Goal: Task Accomplishment & Management: Manage account settings

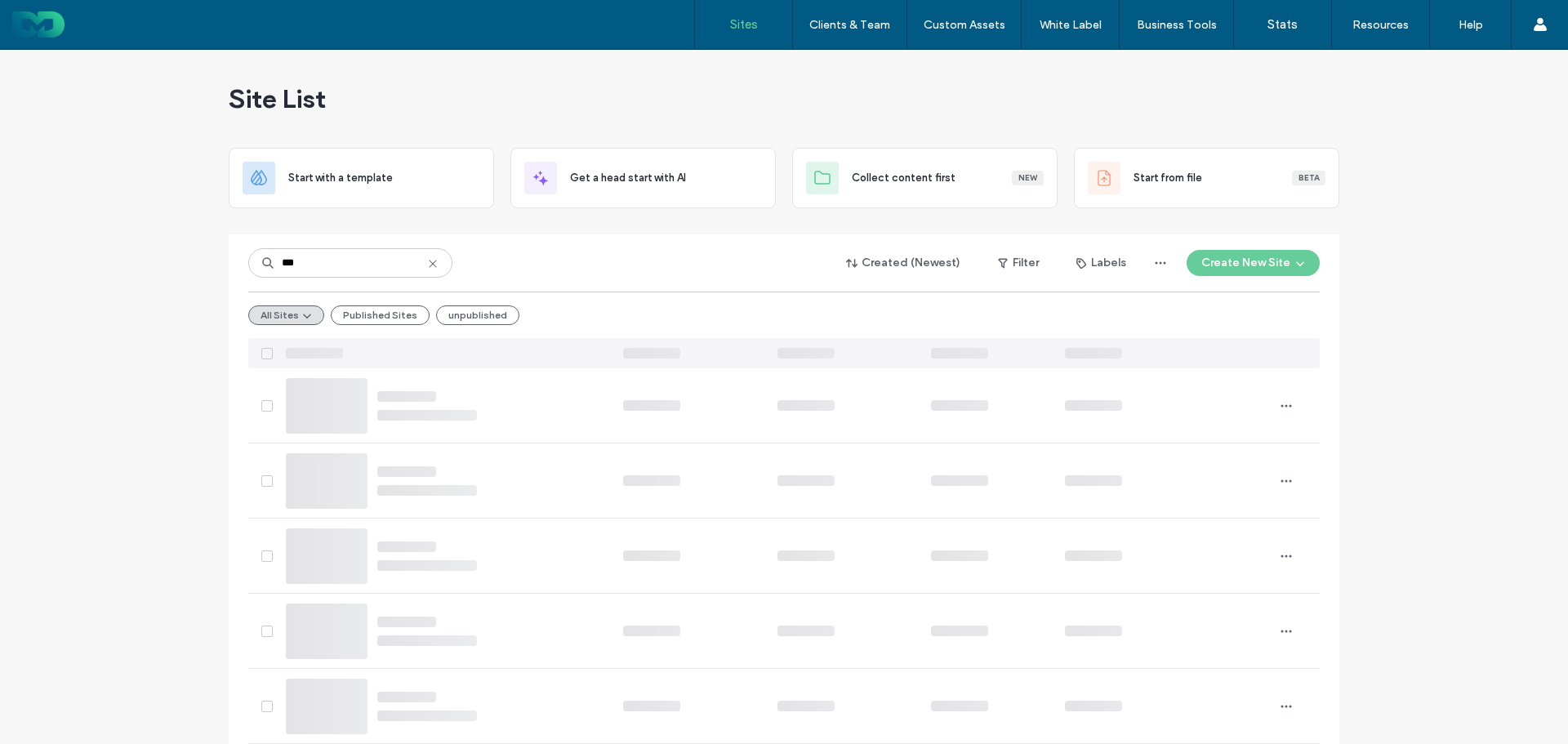
click at [426, 260] on icon at bounding box center [432, 263] width 13 height 13
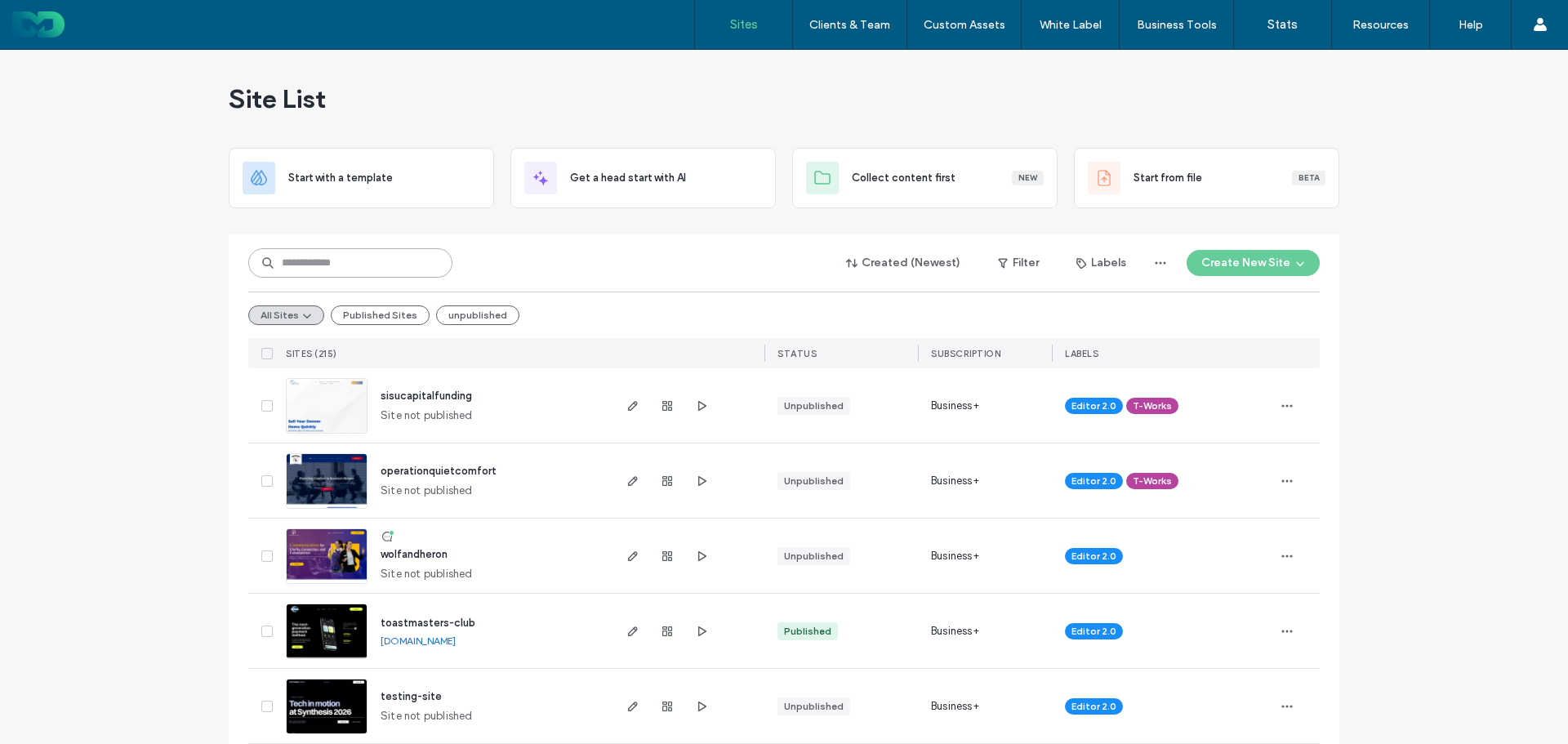
click at [335, 266] on input at bounding box center [350, 263] width 205 height 29
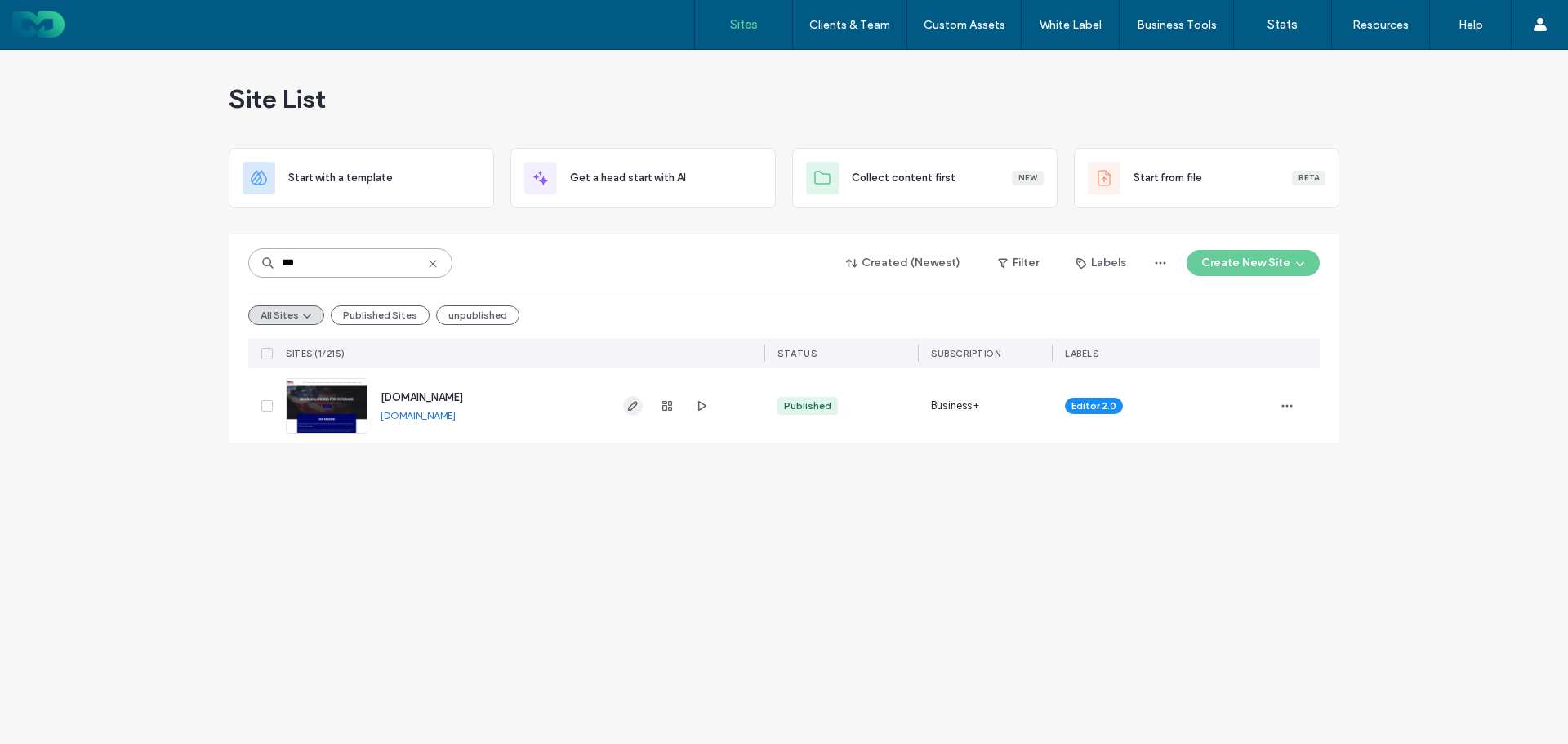
type input "***"
click at [630, 408] on icon "button" at bounding box center [633, 406] width 13 height 13
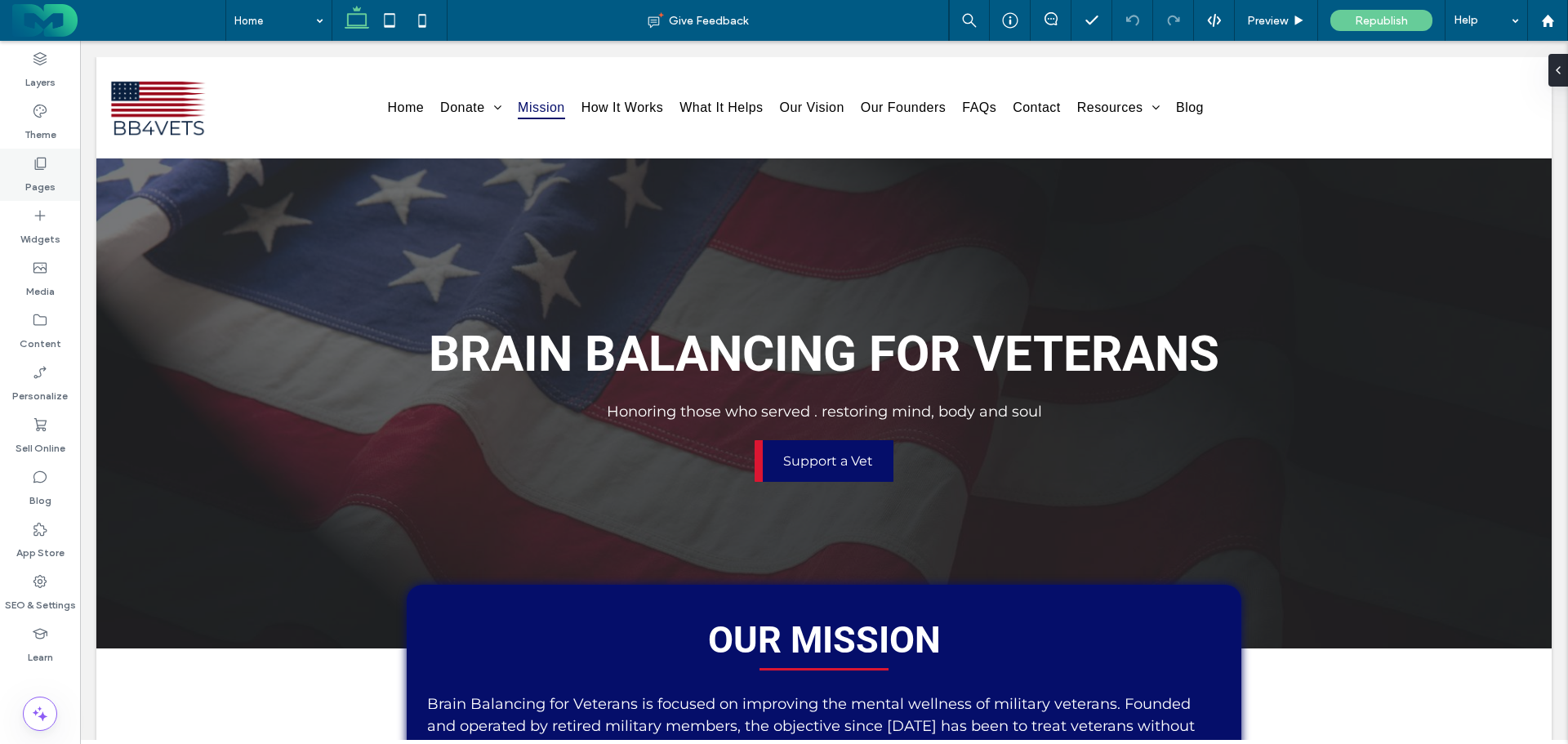
click at [36, 172] on label "Pages" at bounding box center [40, 183] width 30 height 23
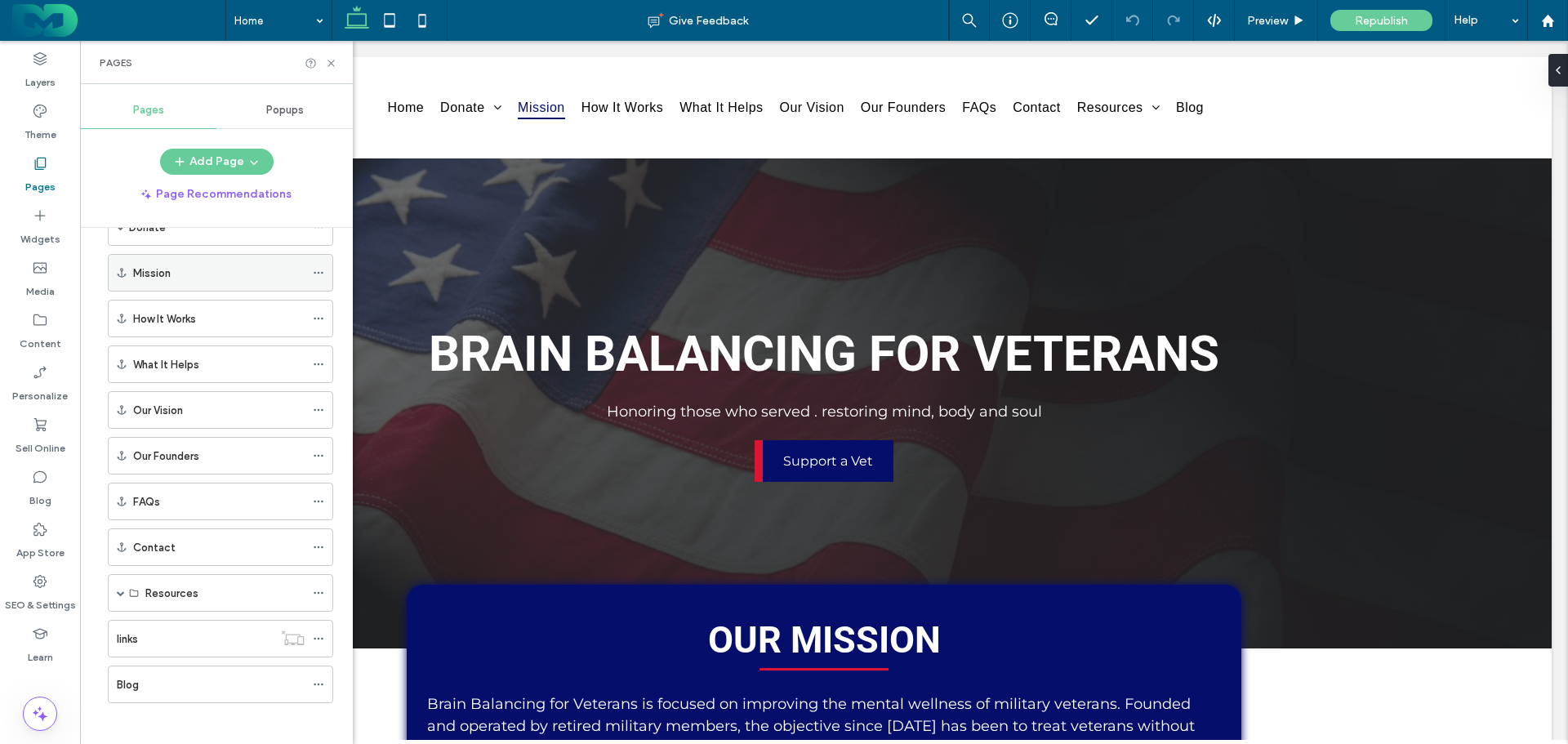
scroll to position [101, 0]
click at [179, 541] on div "Contact" at bounding box center [218, 539] width 172 height 17
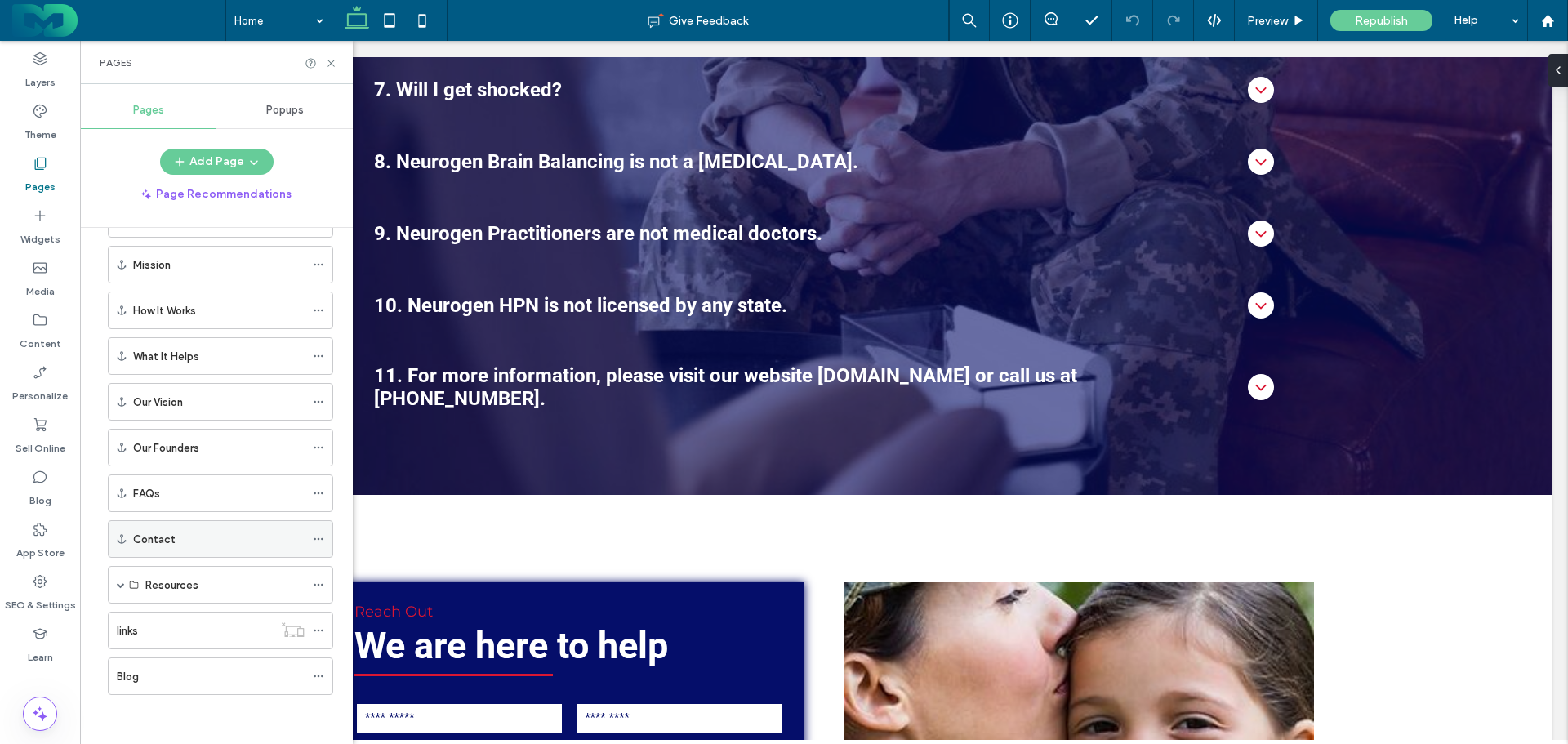
scroll to position [6214, 0]
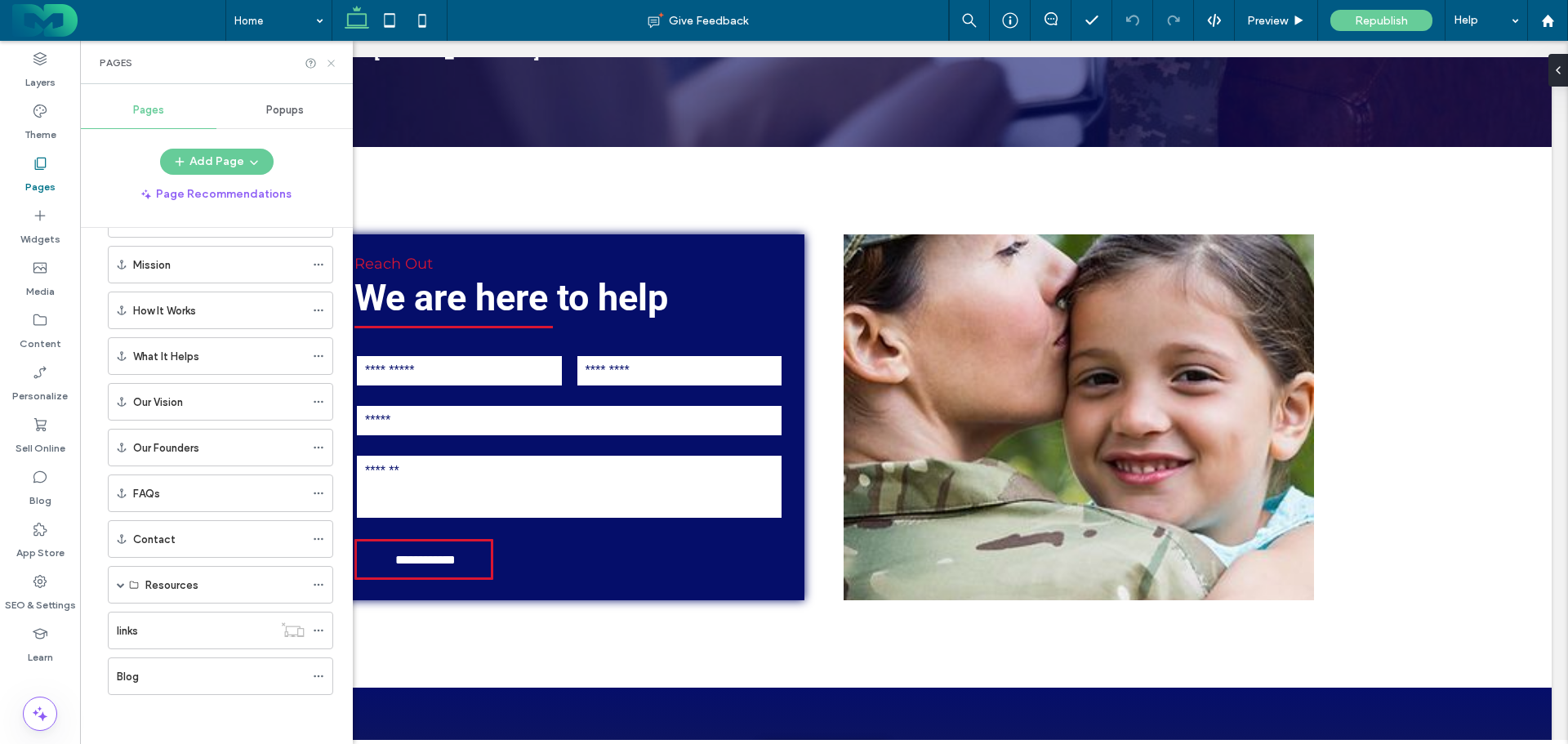
drag, startPoint x: 331, startPoint y: 60, endPoint x: 251, endPoint y: 24, distance: 87.7
click at [331, 60] on icon at bounding box center [331, 63] width 12 height 12
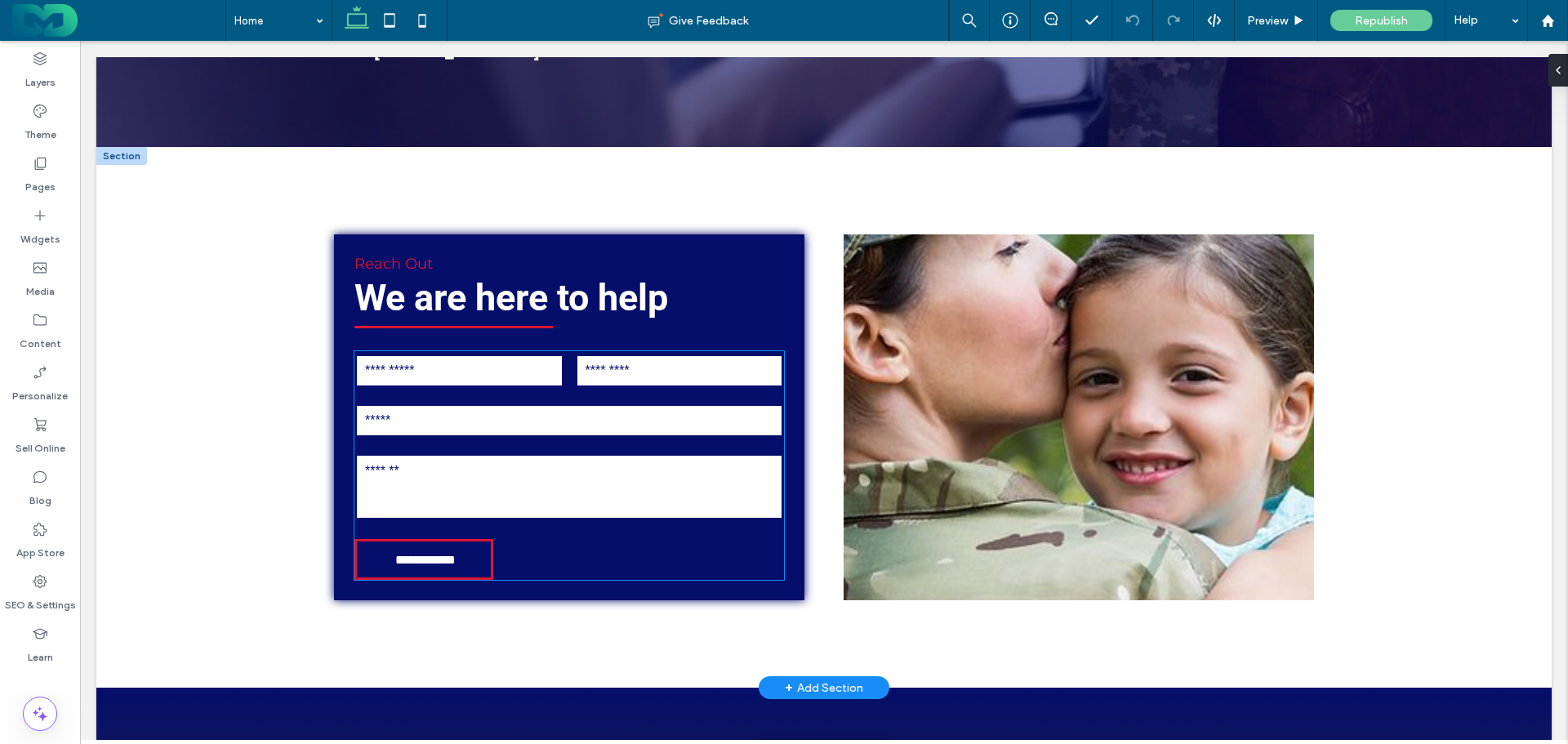
click at [482, 454] on textarea at bounding box center [570, 487] width 428 height 66
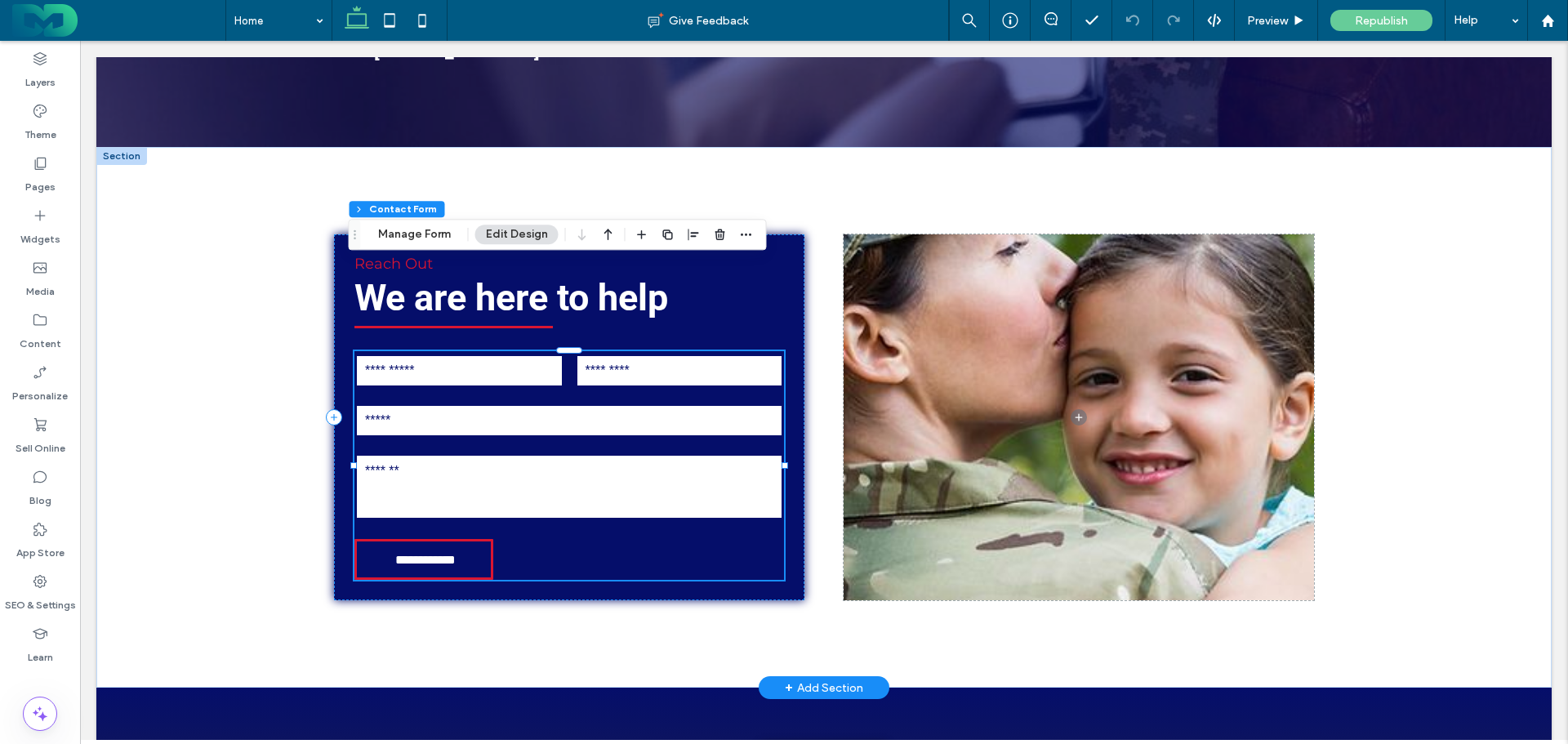
type input "*"
type input "***"
type input "*"
type input "***"
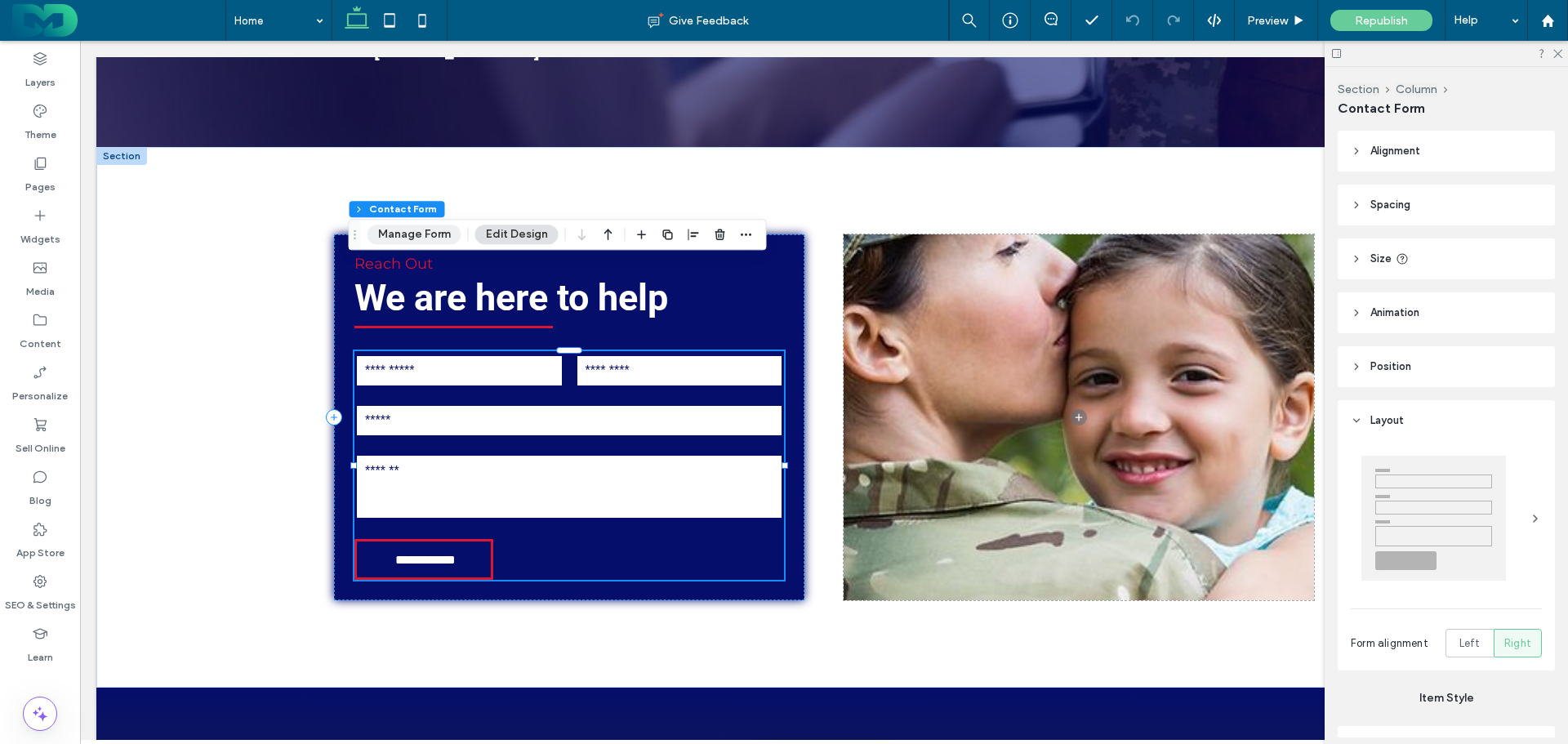
click at [415, 232] on button "Manage Form" at bounding box center [414, 234] width 94 height 20
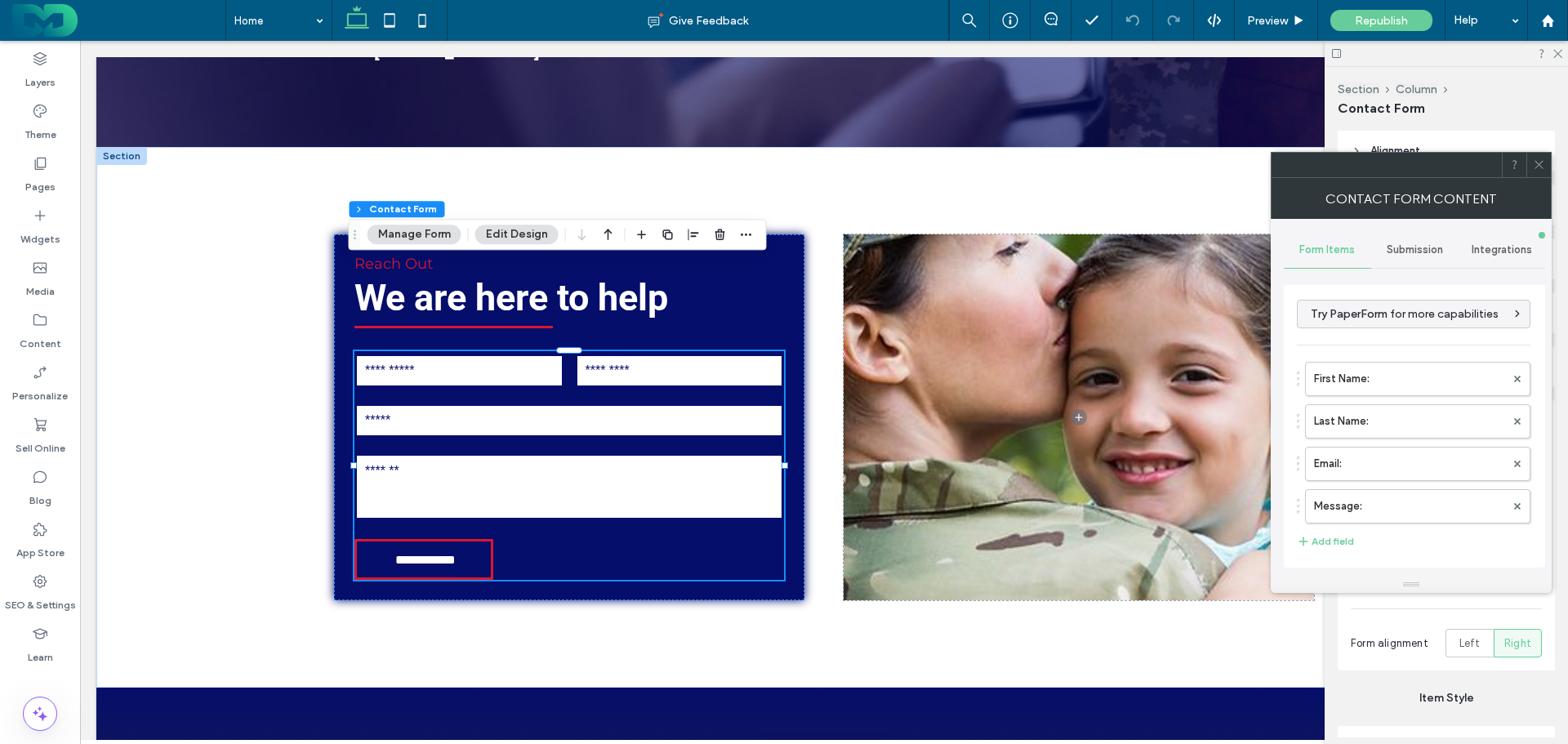
click at [1426, 246] on span "Submission" at bounding box center [1414, 249] width 56 height 13
click at [1369, 318] on label "New submission notification" at bounding box center [1414, 327] width 218 height 33
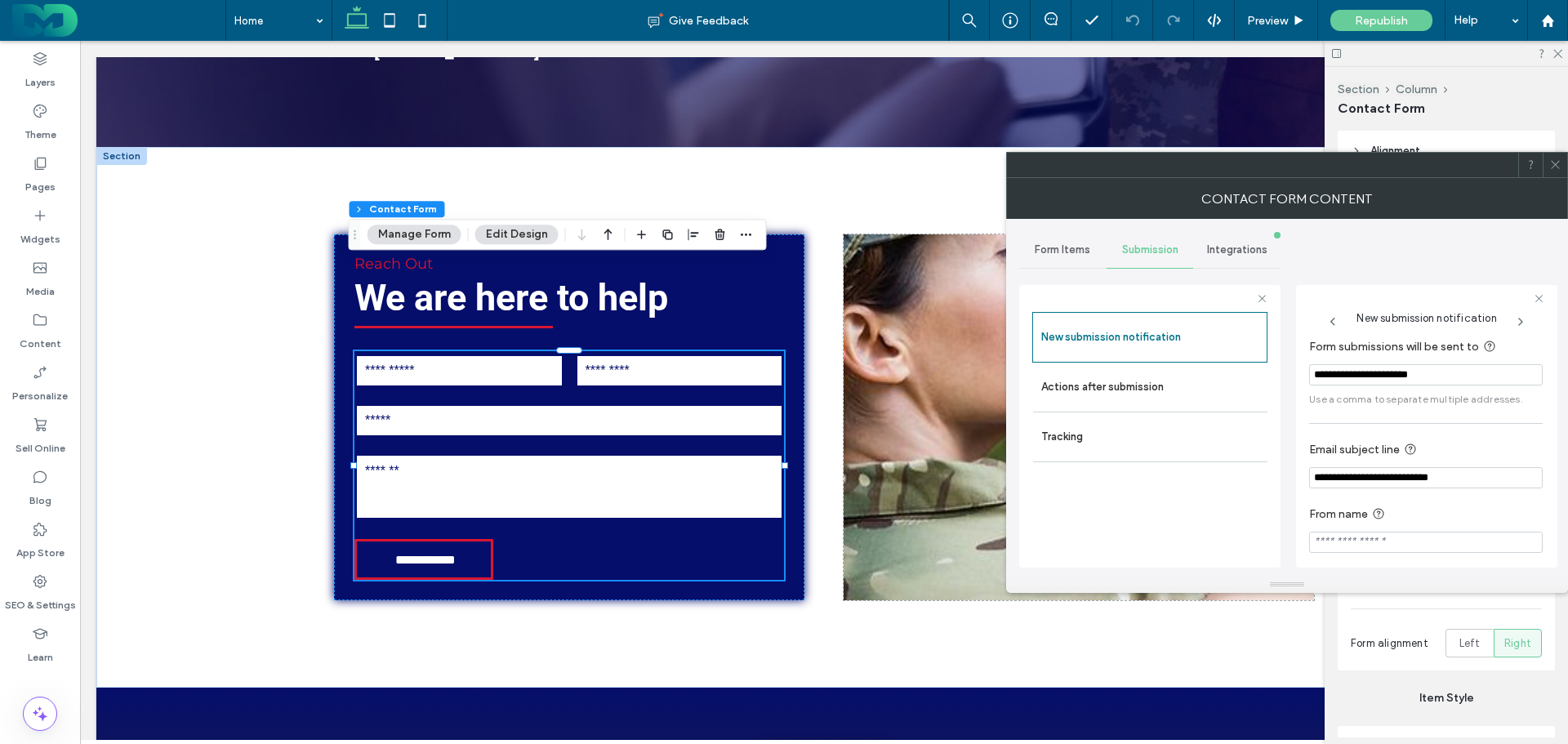
scroll to position [0, 0]
click at [1061, 243] on span "Form Items" at bounding box center [1062, 249] width 55 height 13
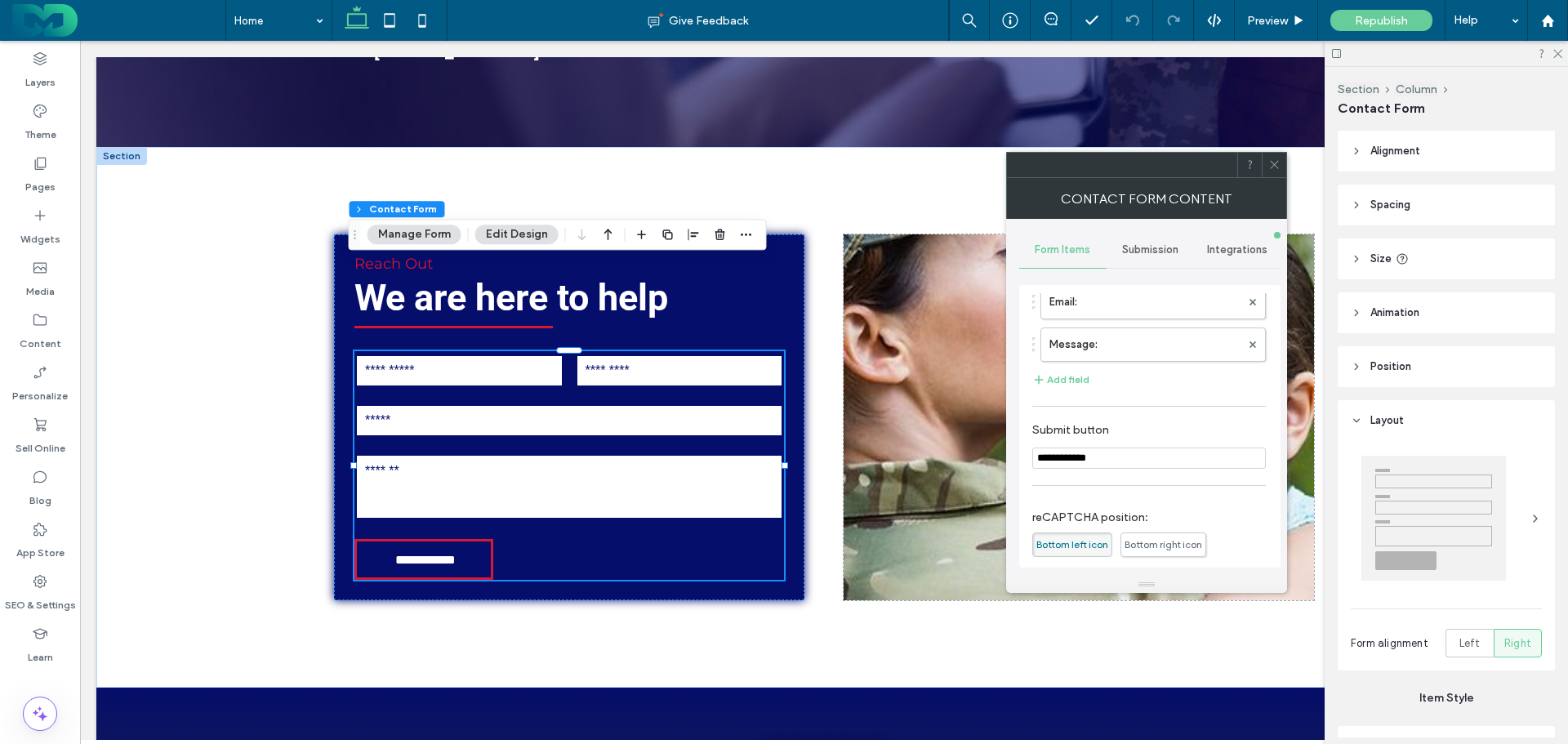
scroll to position [163, 0]
click at [1065, 377] on button "Add field" at bounding box center [1061, 378] width 57 height 20
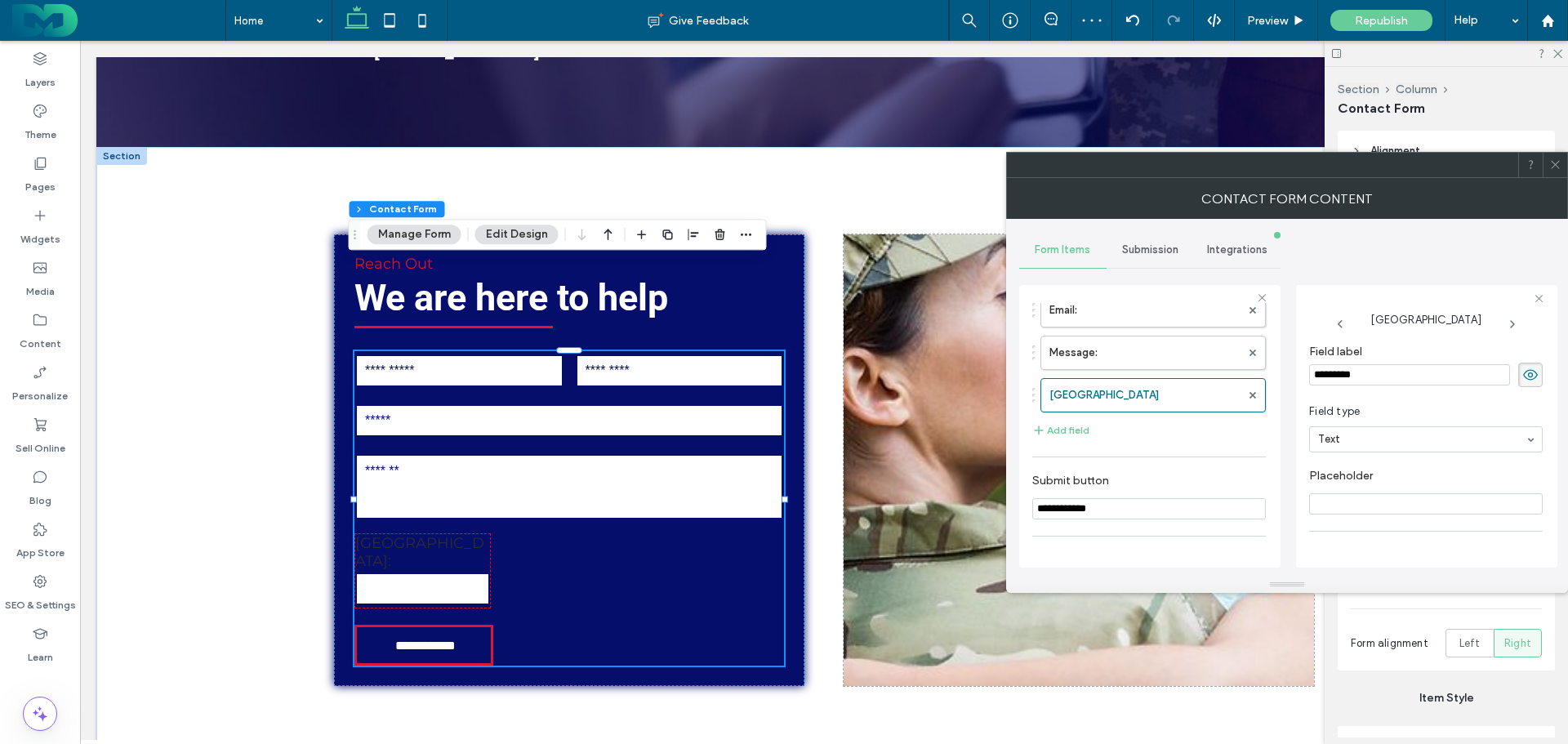
drag, startPoint x: 1385, startPoint y: 375, endPoint x: 1281, endPoint y: 363, distance: 104.7
click at [1281, 363] on div "**********" at bounding box center [1287, 398] width 536 height 358
type input "*****"
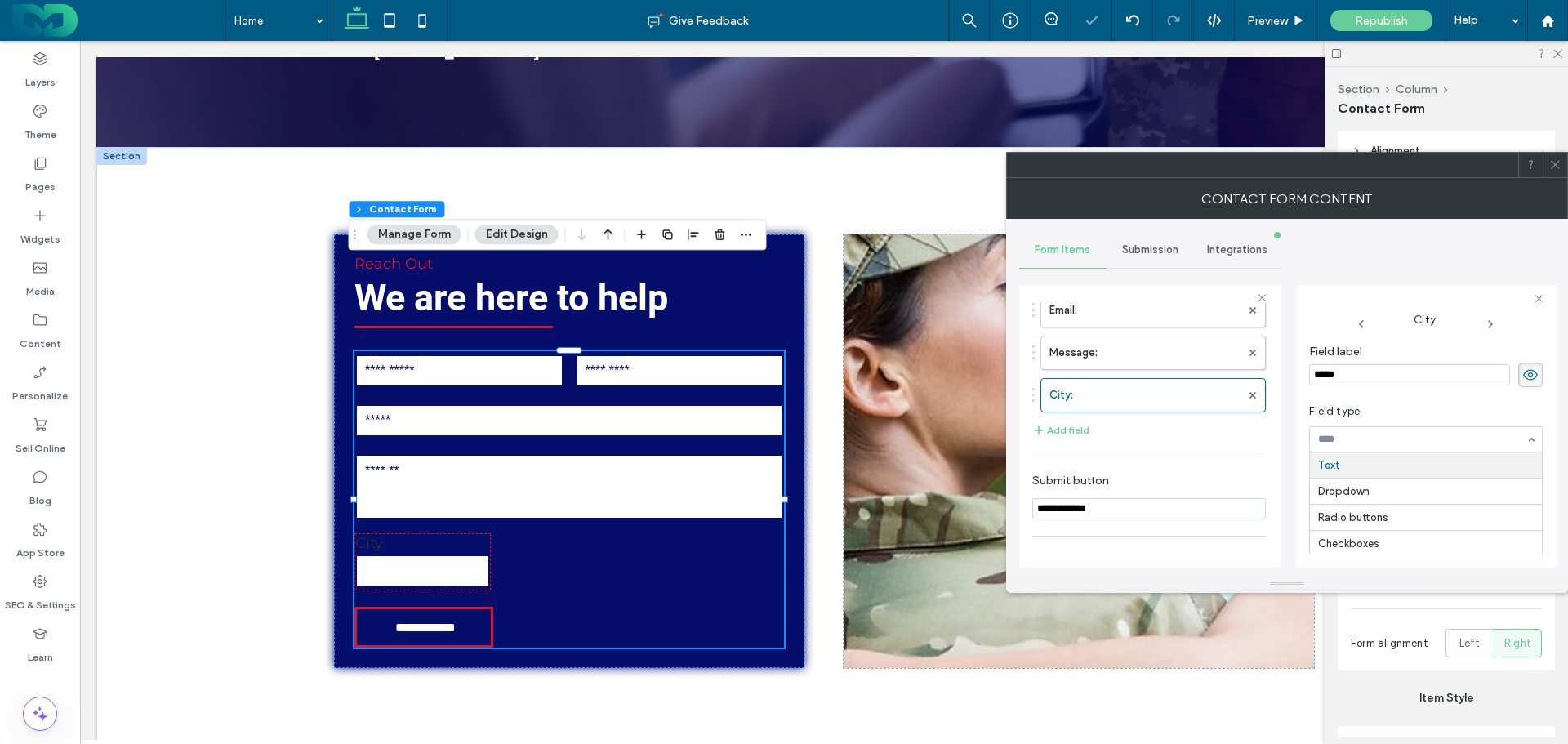
click at [1422, 404] on span "Field type" at bounding box center [1422, 412] width 227 height 16
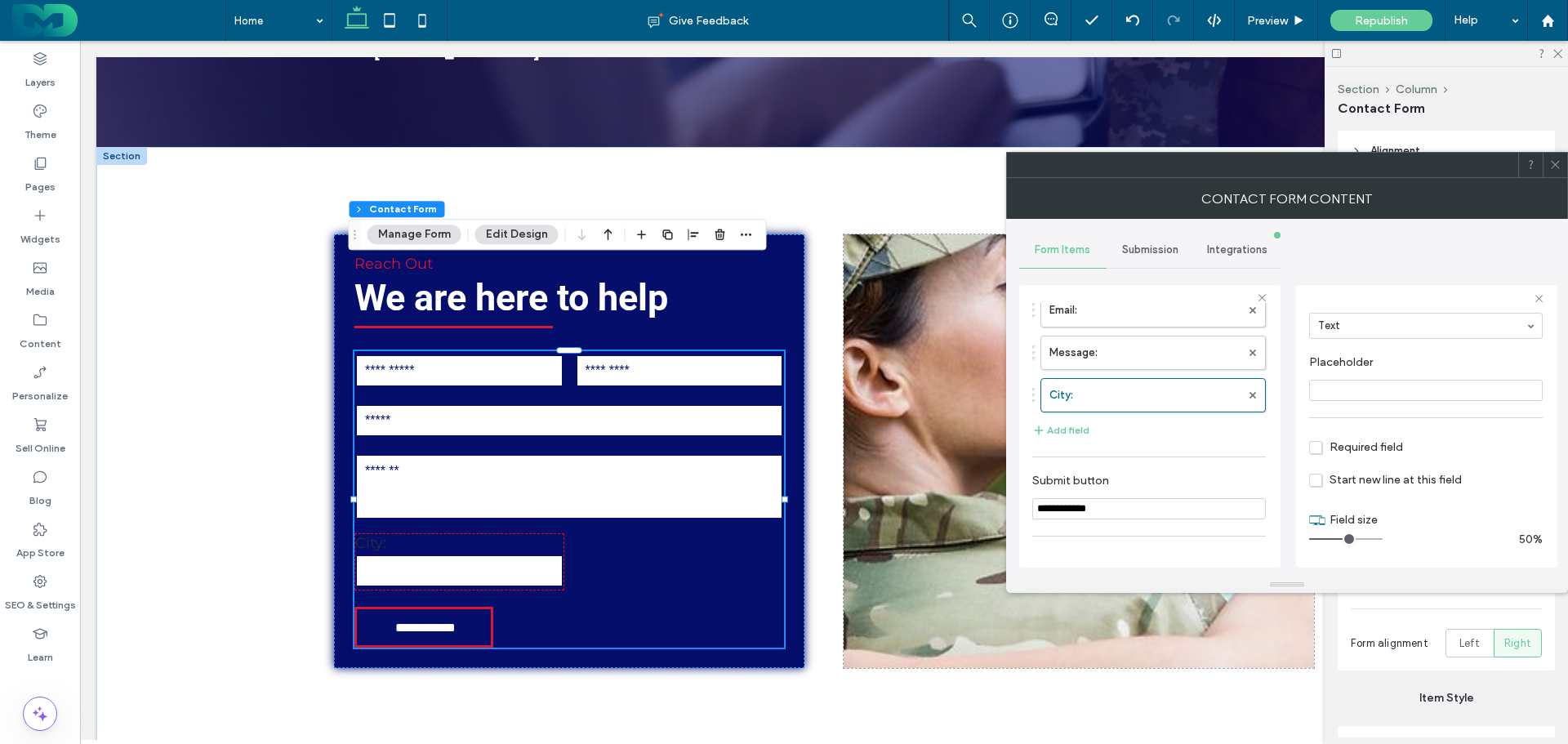
drag, startPoint x: 1333, startPoint y: 539, endPoint x: 1344, endPoint y: 538, distance: 11.0
click at [1344, 539] on input "range" at bounding box center [1345, 539] width 73 height 2
click at [1072, 432] on button "Add field" at bounding box center [1061, 430] width 57 height 20
type input "*"
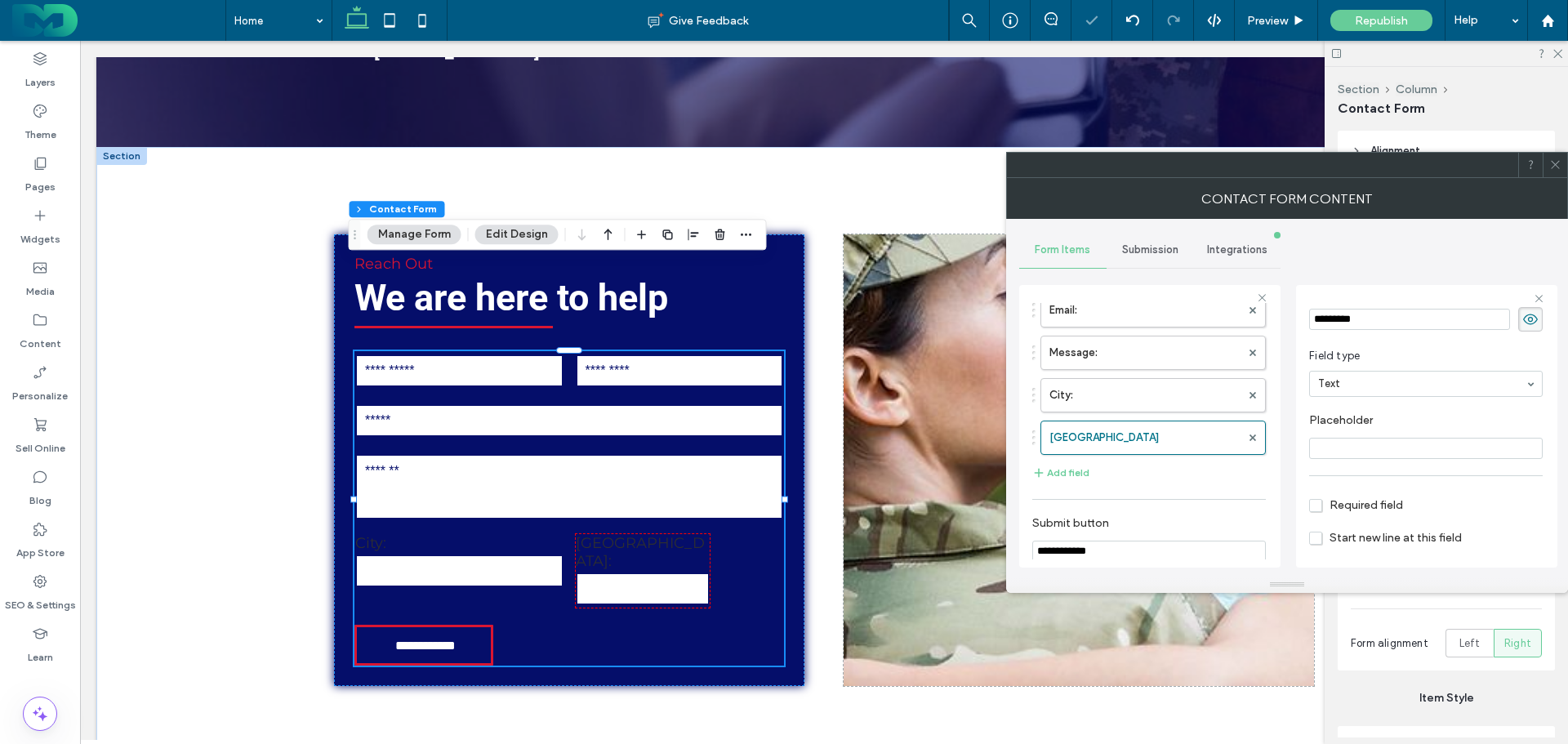
scroll to position [0, 0]
drag, startPoint x: 1395, startPoint y: 375, endPoint x: 1309, endPoint y: 371, distance: 86.1
click at [1309, 371] on input "*********" at bounding box center [1409, 375] width 201 height 22
type input "*****"
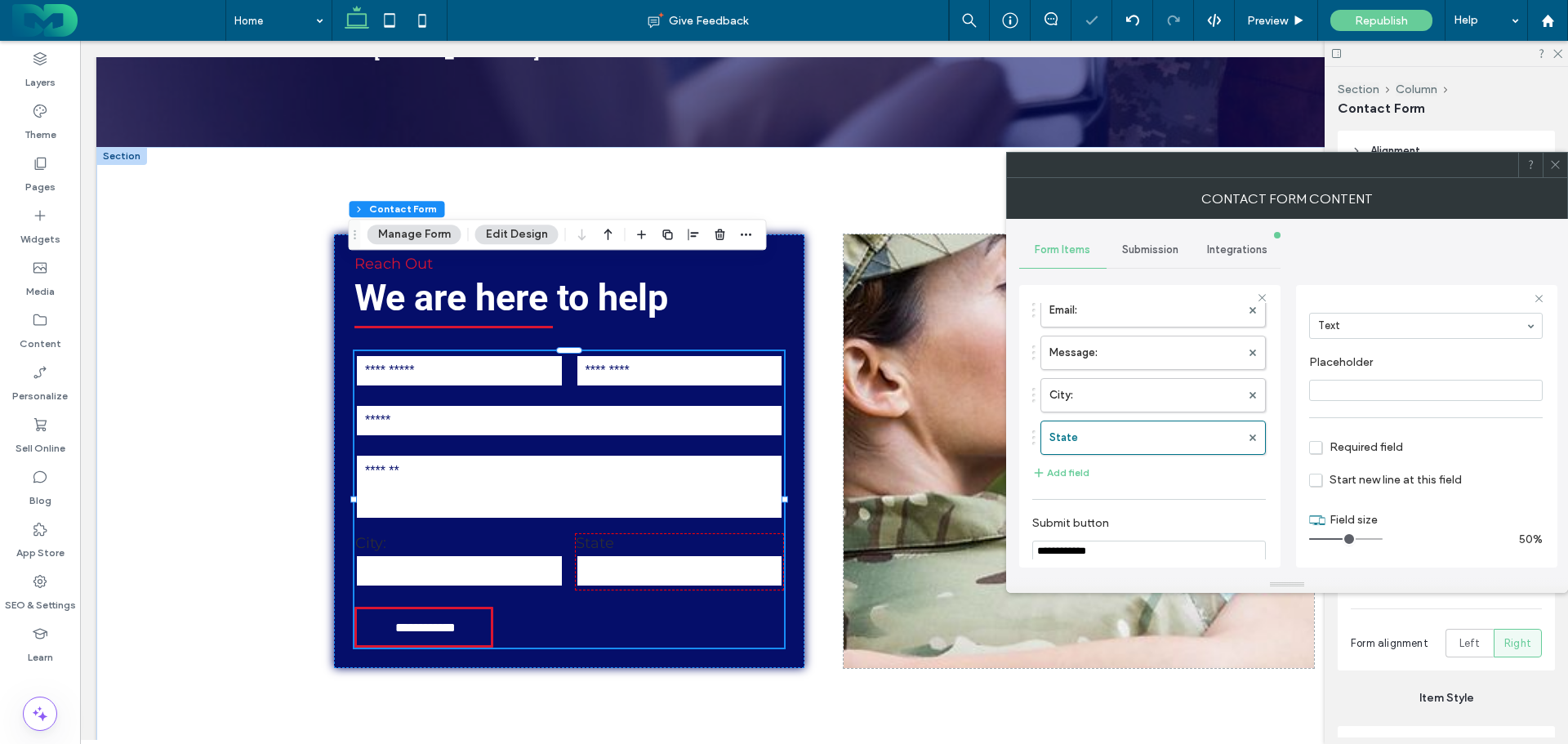
drag, startPoint x: 1332, startPoint y: 543, endPoint x: 1344, endPoint y: 541, distance: 12.2
type input "*"
click at [1344, 540] on input "range" at bounding box center [1345, 539] width 73 height 2
click at [493, 555] on input "text" at bounding box center [459, 571] width 208 height 33
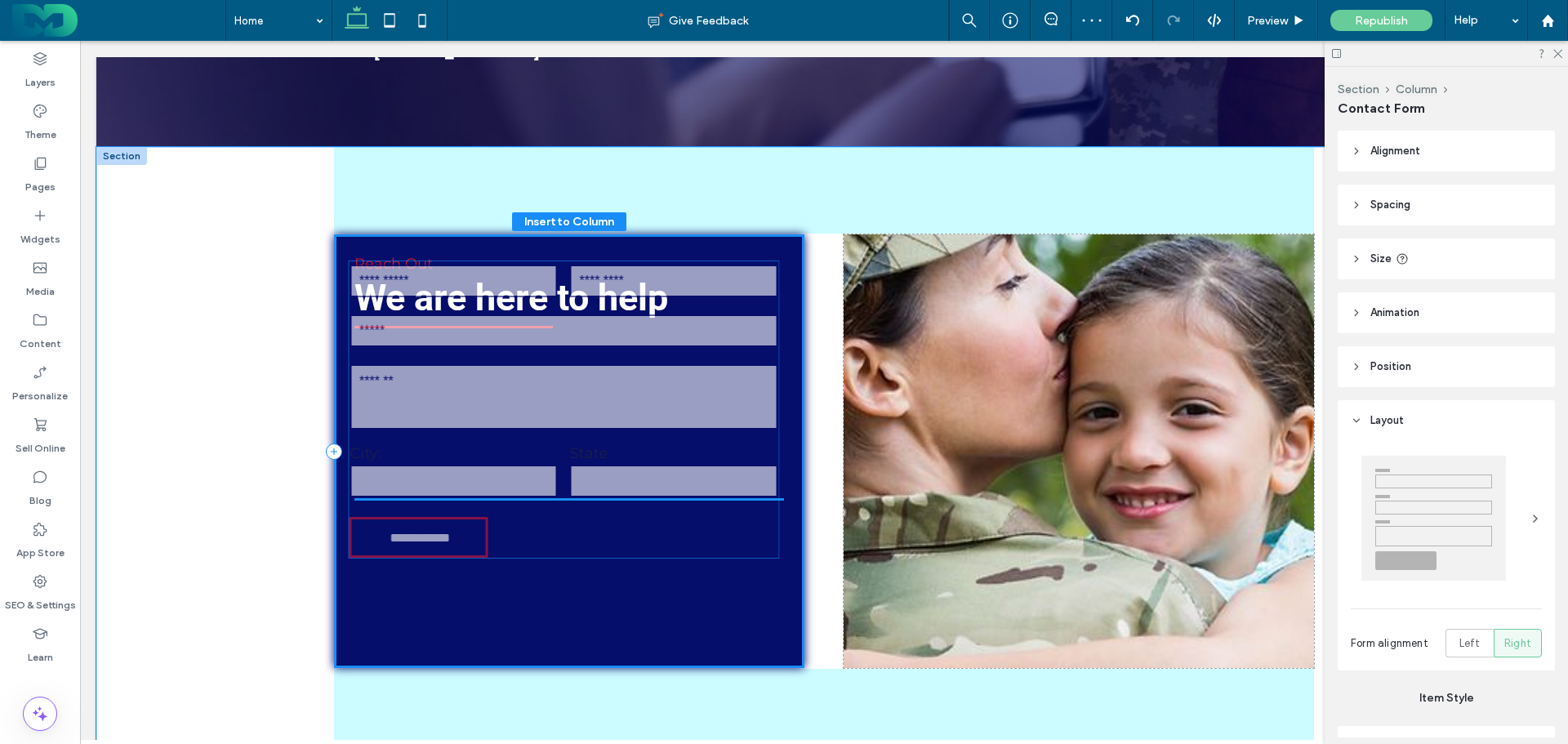
scroll to position [6156, 0]
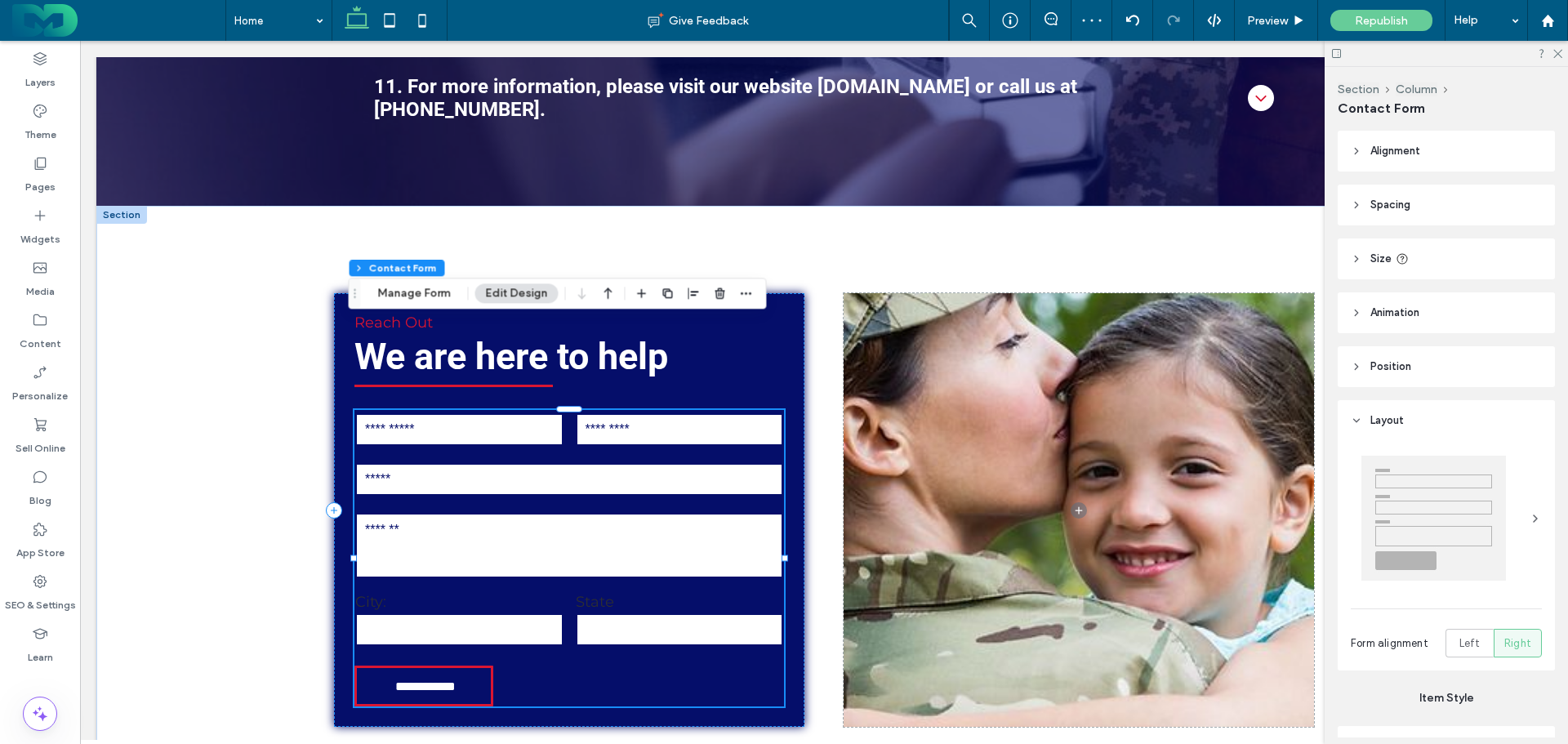
click at [489, 614] on input "text" at bounding box center [459, 630] width 208 height 33
click at [412, 288] on button "Manage Form" at bounding box center [414, 293] width 94 height 20
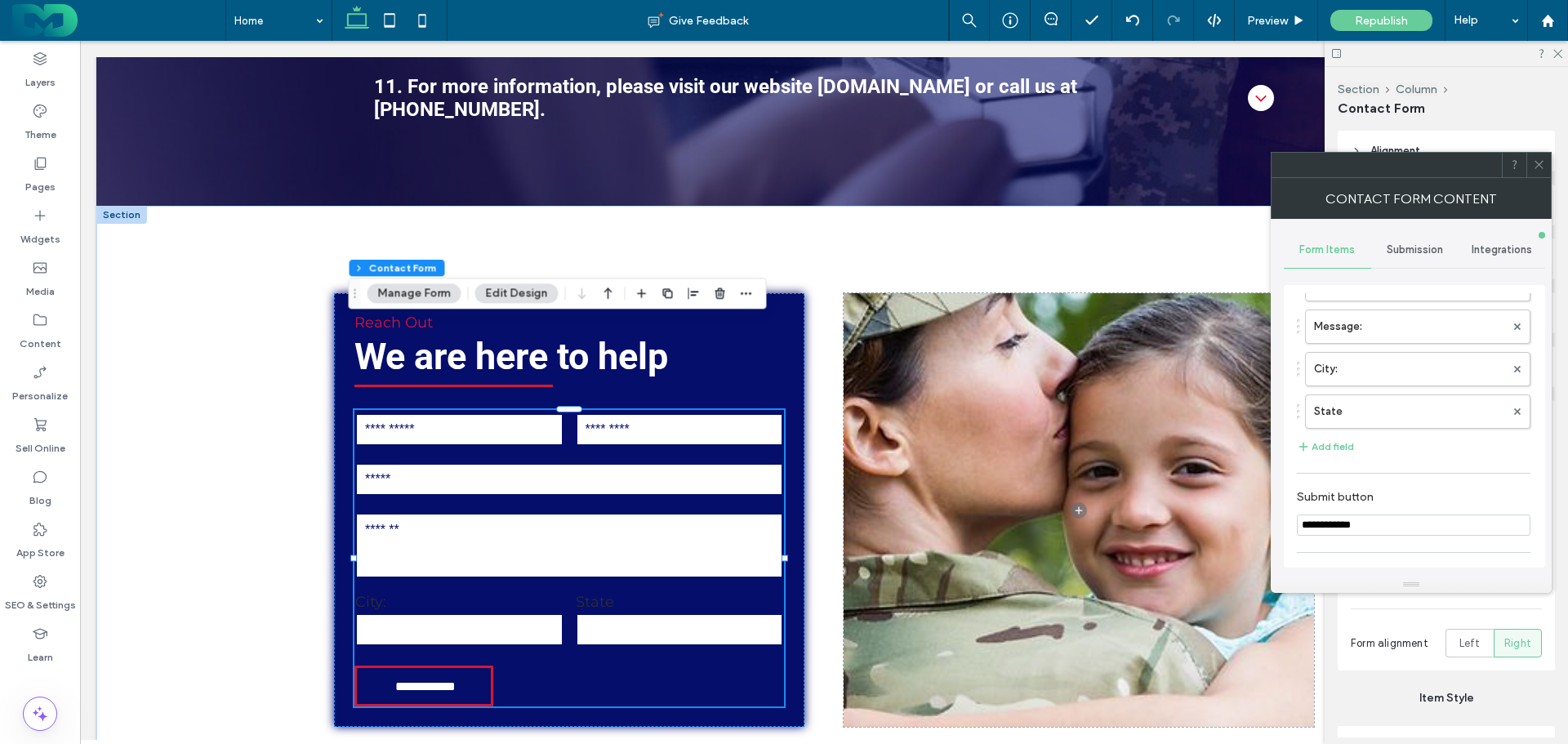
scroll to position [163, 0]
drag, startPoint x: 1358, startPoint y: 335, endPoint x: 1360, endPoint y: 418, distance: 83.0
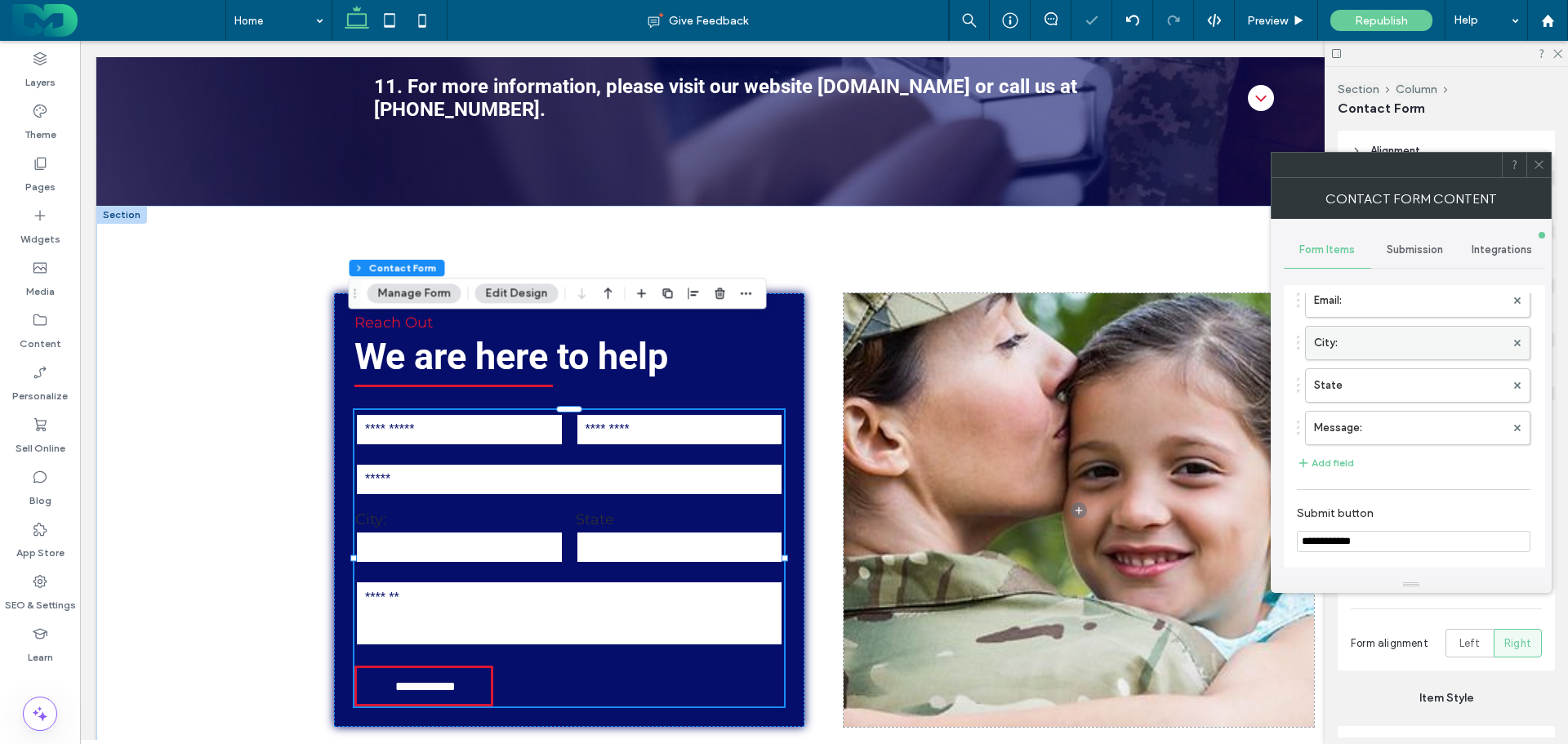
click at [1354, 336] on label "City:" at bounding box center [1409, 344] width 191 height 33
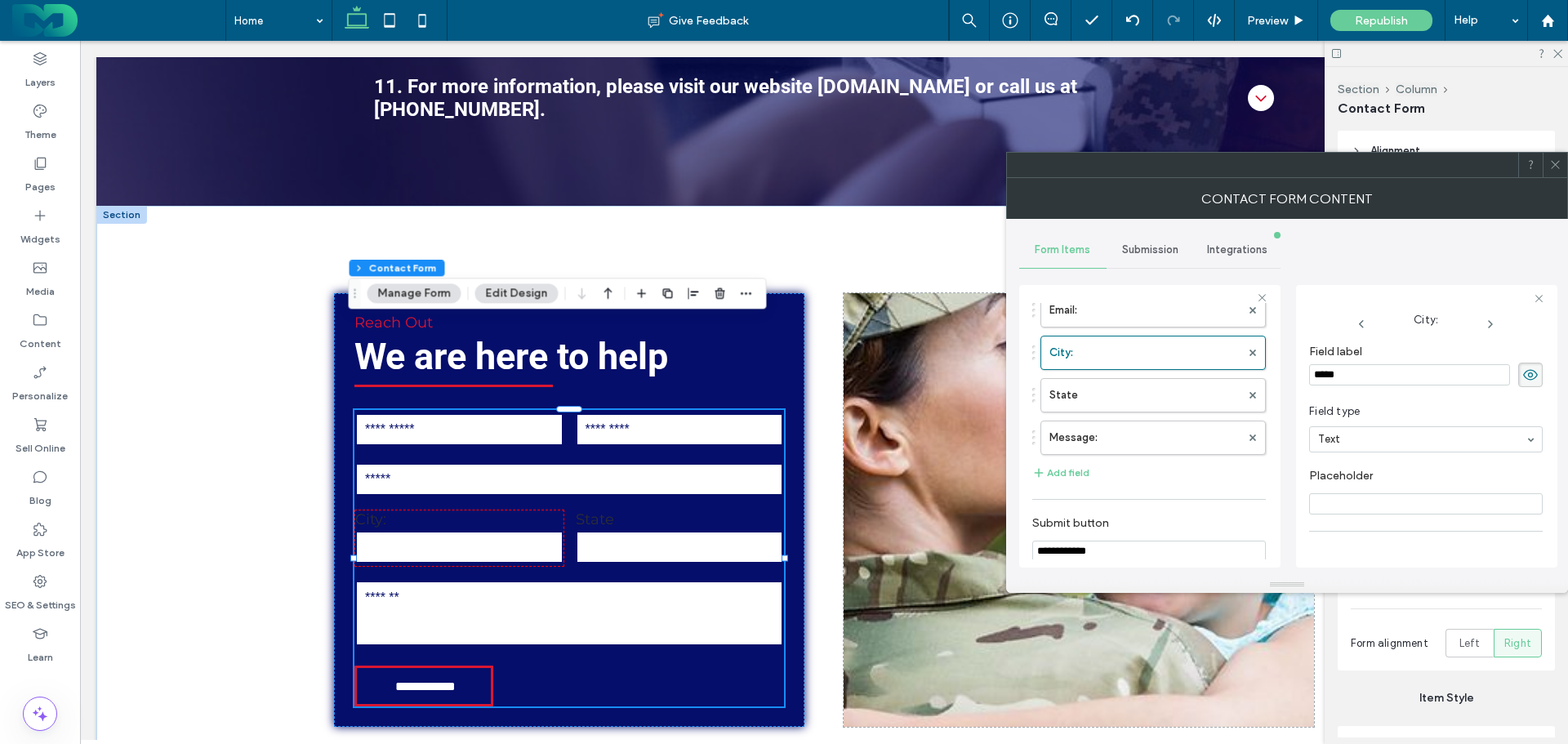
drag, startPoint x: 1365, startPoint y: 369, endPoint x: 1297, endPoint y: 364, distance: 68.2
click at [1297, 364] on div "City: Field label ***** Field type Text Placeholder Required field Start new li…" at bounding box center [1426, 426] width 261 height 282
click at [1332, 500] on input "Placeholder" at bounding box center [1426, 504] width 234 height 22
type input "****"
click at [1157, 387] on label "State" at bounding box center [1144, 395] width 191 height 33
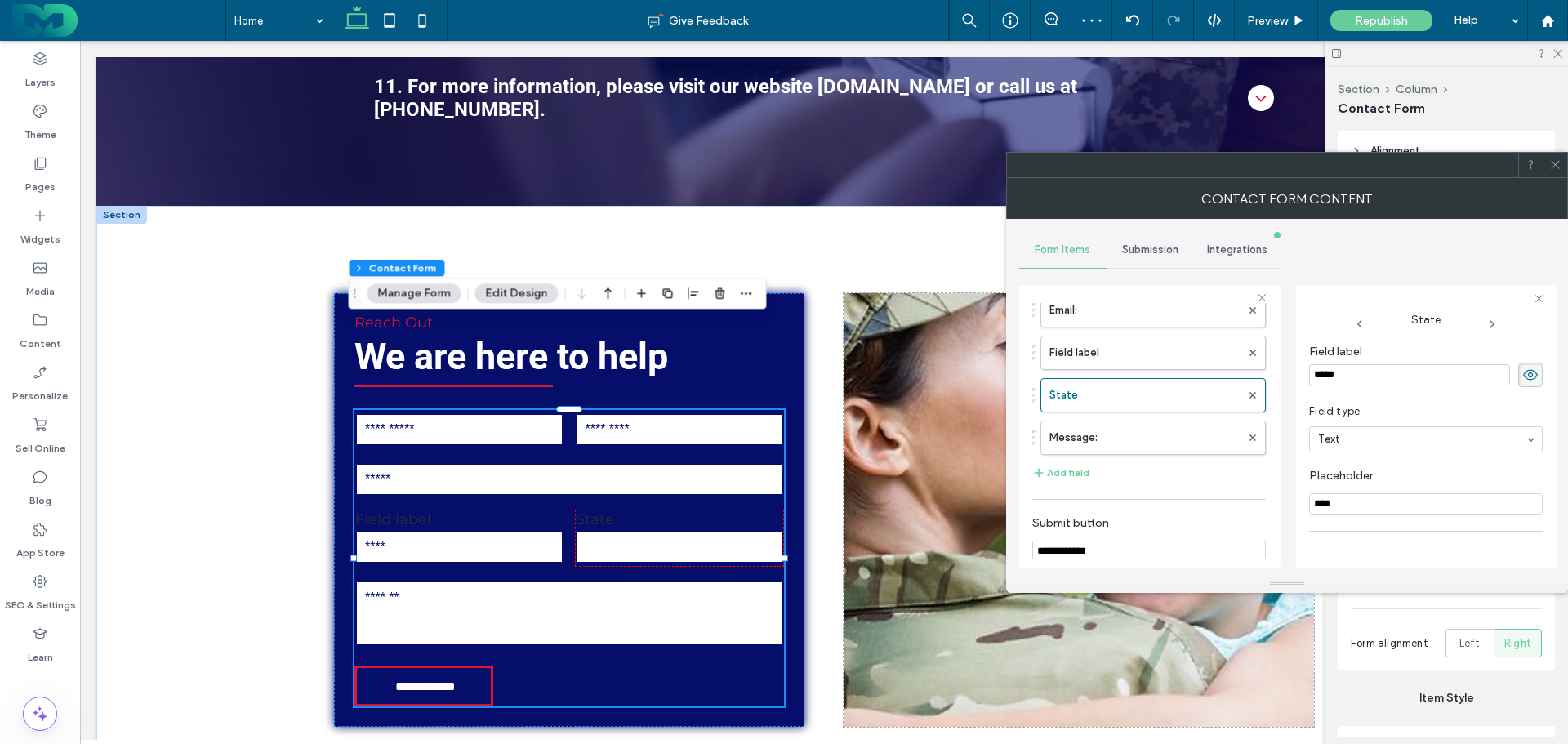
drag, startPoint x: 1420, startPoint y: 376, endPoint x: 1263, endPoint y: 376, distance: 157.0
click at [1263, 376] on div "**********" at bounding box center [1149, 424] width 261 height 304
click at [1106, 353] on label "Field label" at bounding box center [1144, 353] width 191 height 33
drag, startPoint x: 1379, startPoint y: 374, endPoint x: 1306, endPoint y: 373, distance: 73.0
click at [1306, 373] on div "**********" at bounding box center [1426, 426] width 261 height 282
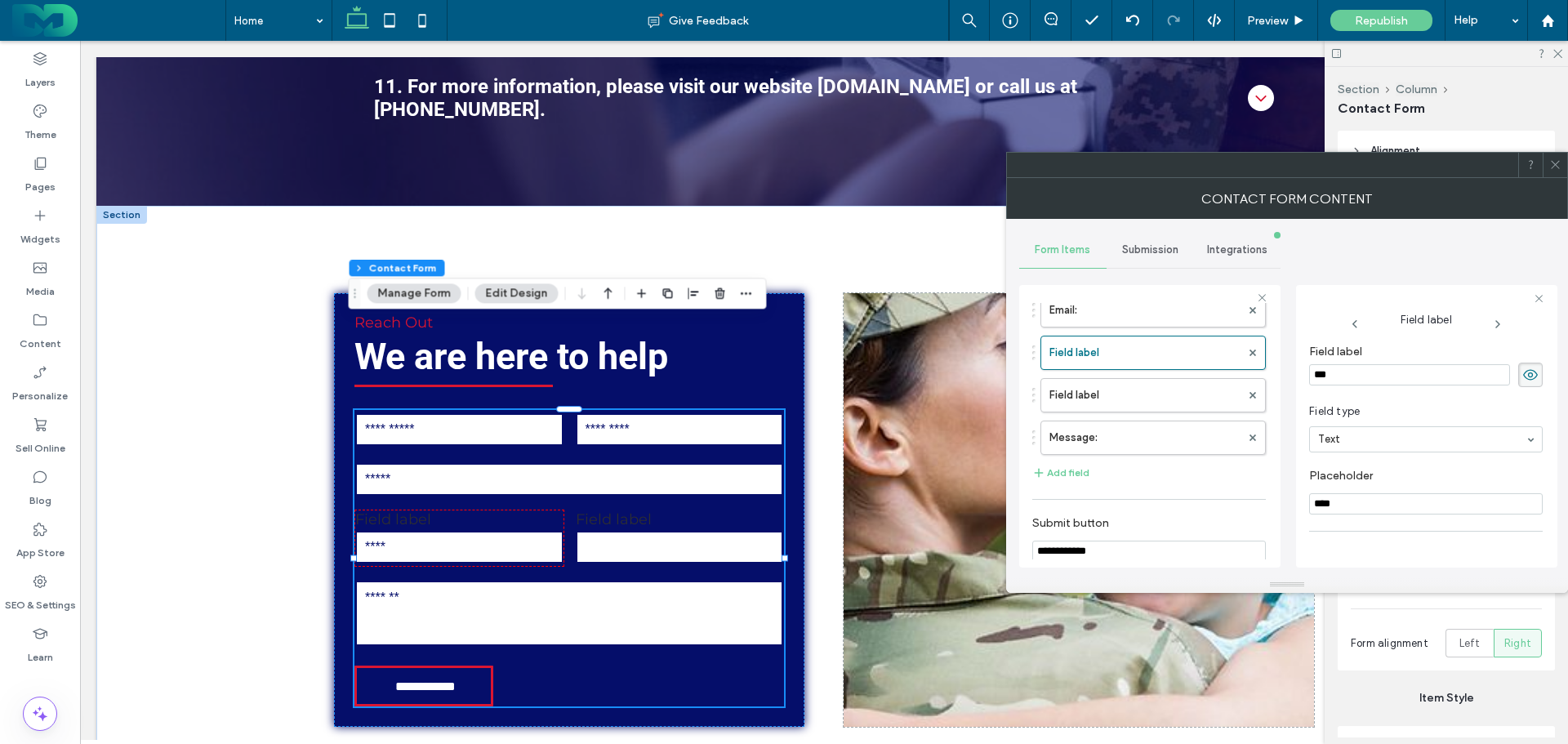
type input "****"
click at [1149, 388] on label "Field label" at bounding box center [1144, 395] width 191 height 33
drag, startPoint x: 1370, startPoint y: 374, endPoint x: 1242, endPoint y: 363, distance: 128.5
click at [1242, 363] on div "**********" at bounding box center [1149, 424] width 261 height 304
type input "*****"
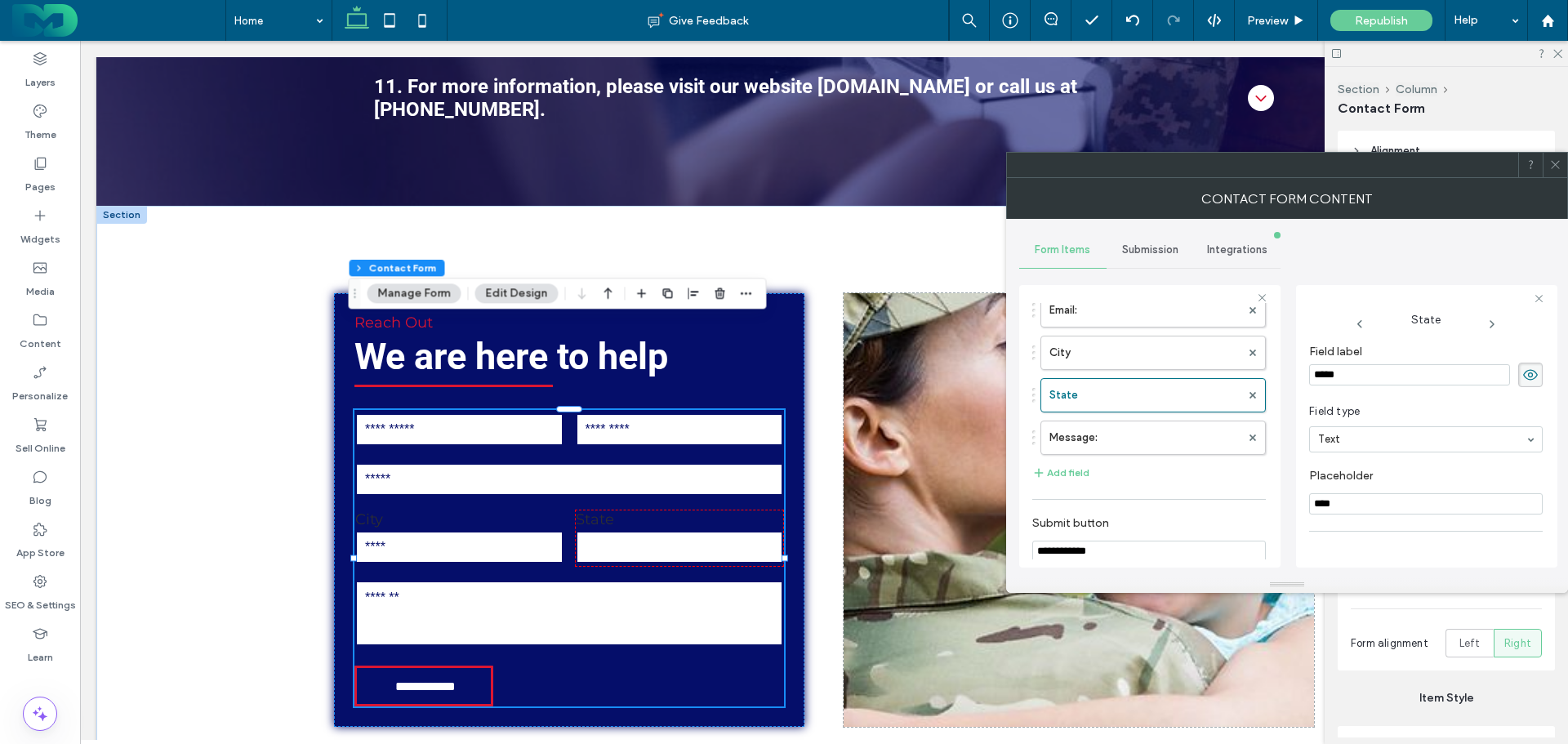
drag, startPoint x: 1341, startPoint y: 511, endPoint x: 1300, endPoint y: 508, distance: 41.1
click at [1300, 508] on div "State Field label ***** Field type Text Placeholder **** Required field Start n…" at bounding box center [1426, 426] width 261 height 282
click at [1145, 355] on label "City" at bounding box center [1144, 353] width 191 height 33
click at [1137, 394] on label "State" at bounding box center [1144, 395] width 191 height 33
click at [1527, 373] on use at bounding box center [1530, 375] width 15 height 10
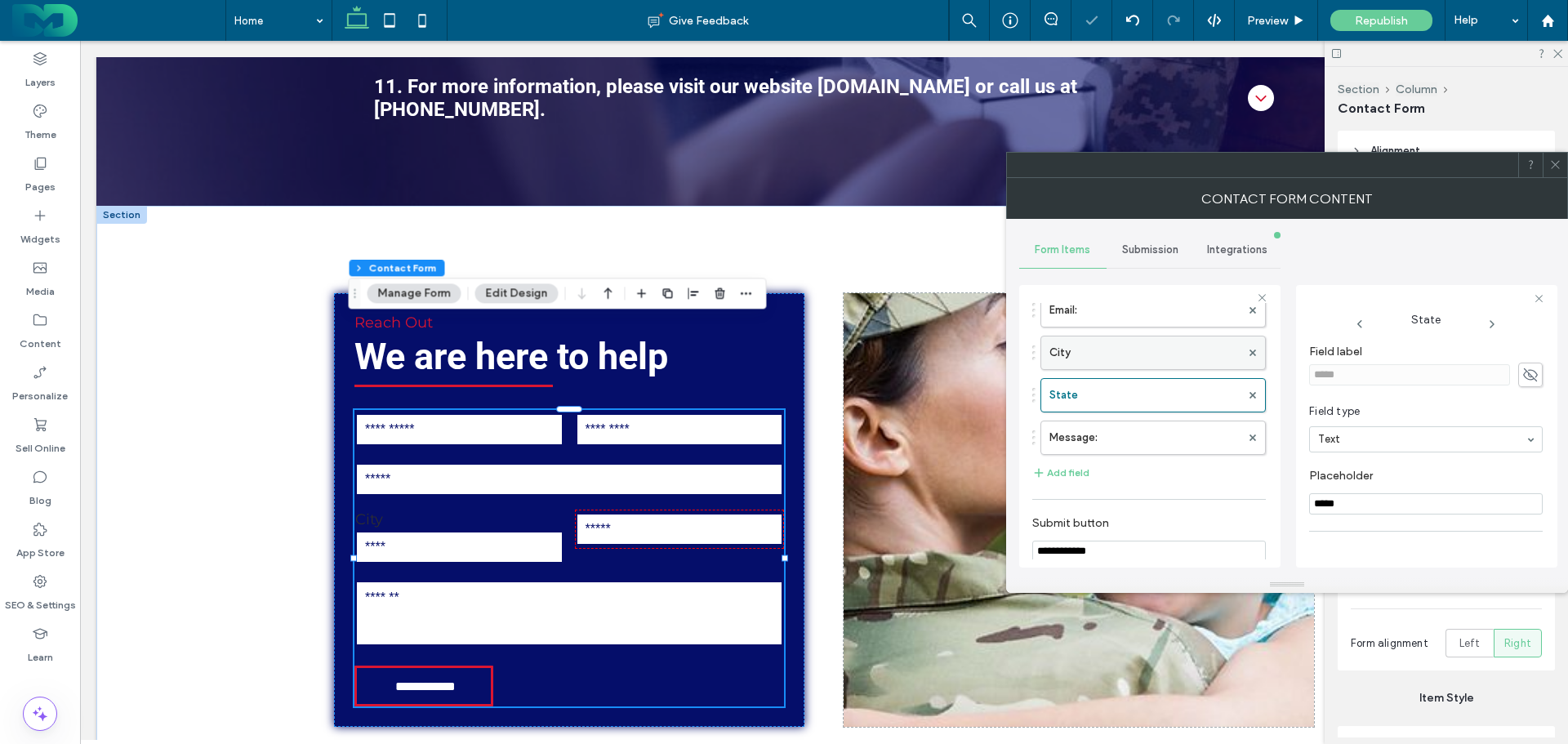
click at [1150, 356] on label "City" at bounding box center [1144, 353] width 191 height 33
type input "****"
click at [1522, 374] on icon at bounding box center [1530, 375] width 16 height 18
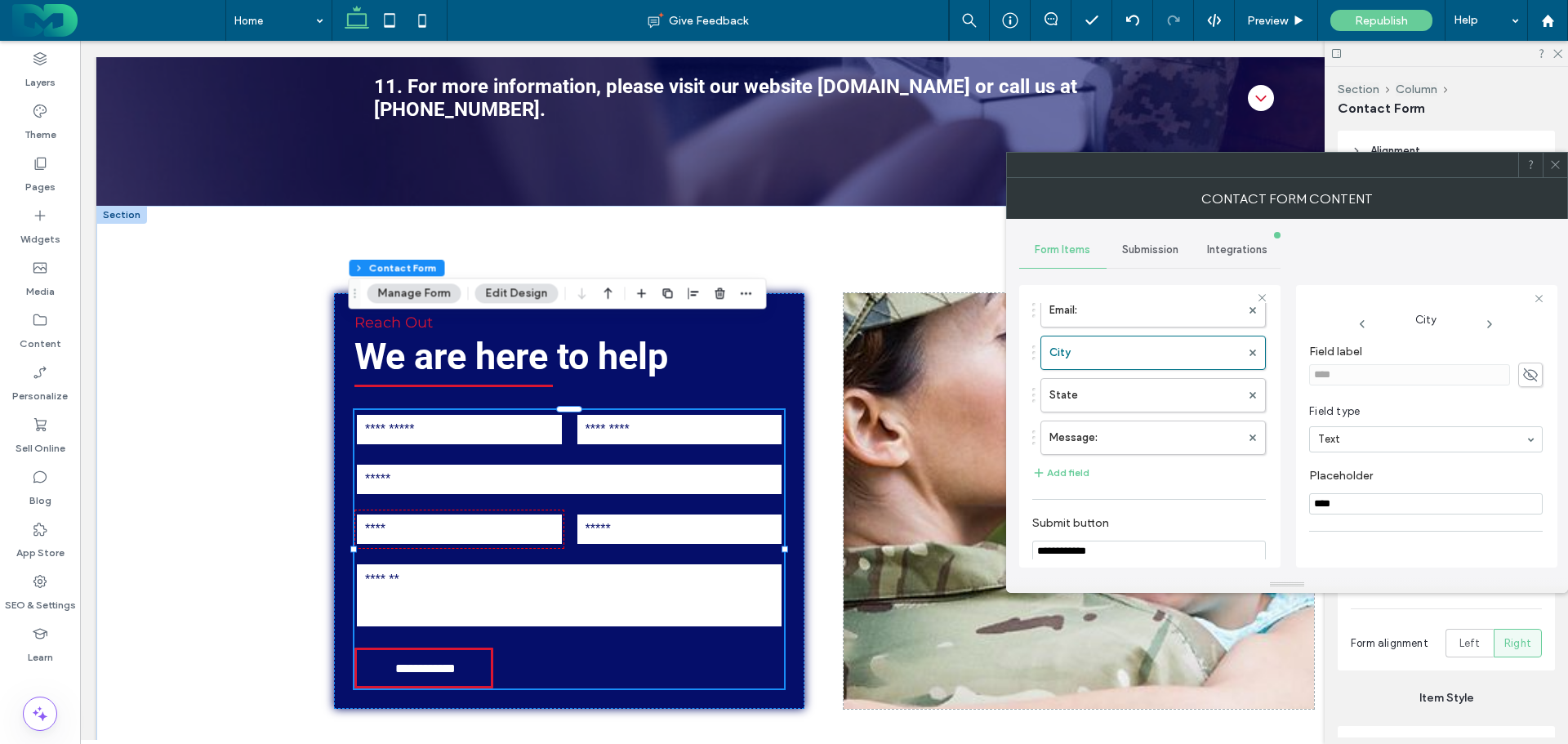
drag, startPoint x: 1565, startPoint y: 161, endPoint x: 1196, endPoint y: 242, distance: 377.8
click at [1564, 162] on div at bounding box center [1555, 165] width 24 height 24
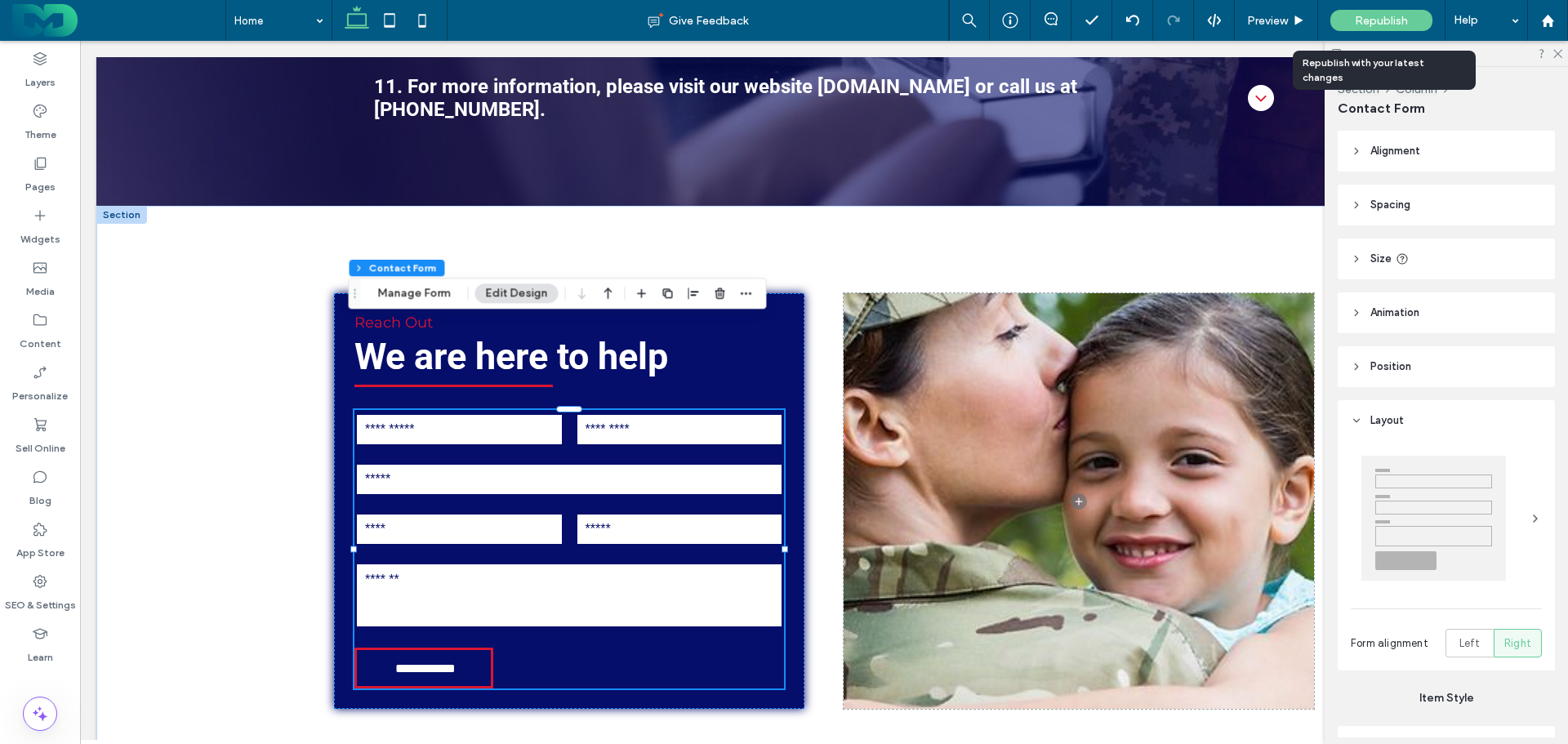
click at [1386, 17] on span "Republish" at bounding box center [1382, 21] width 54 height 14
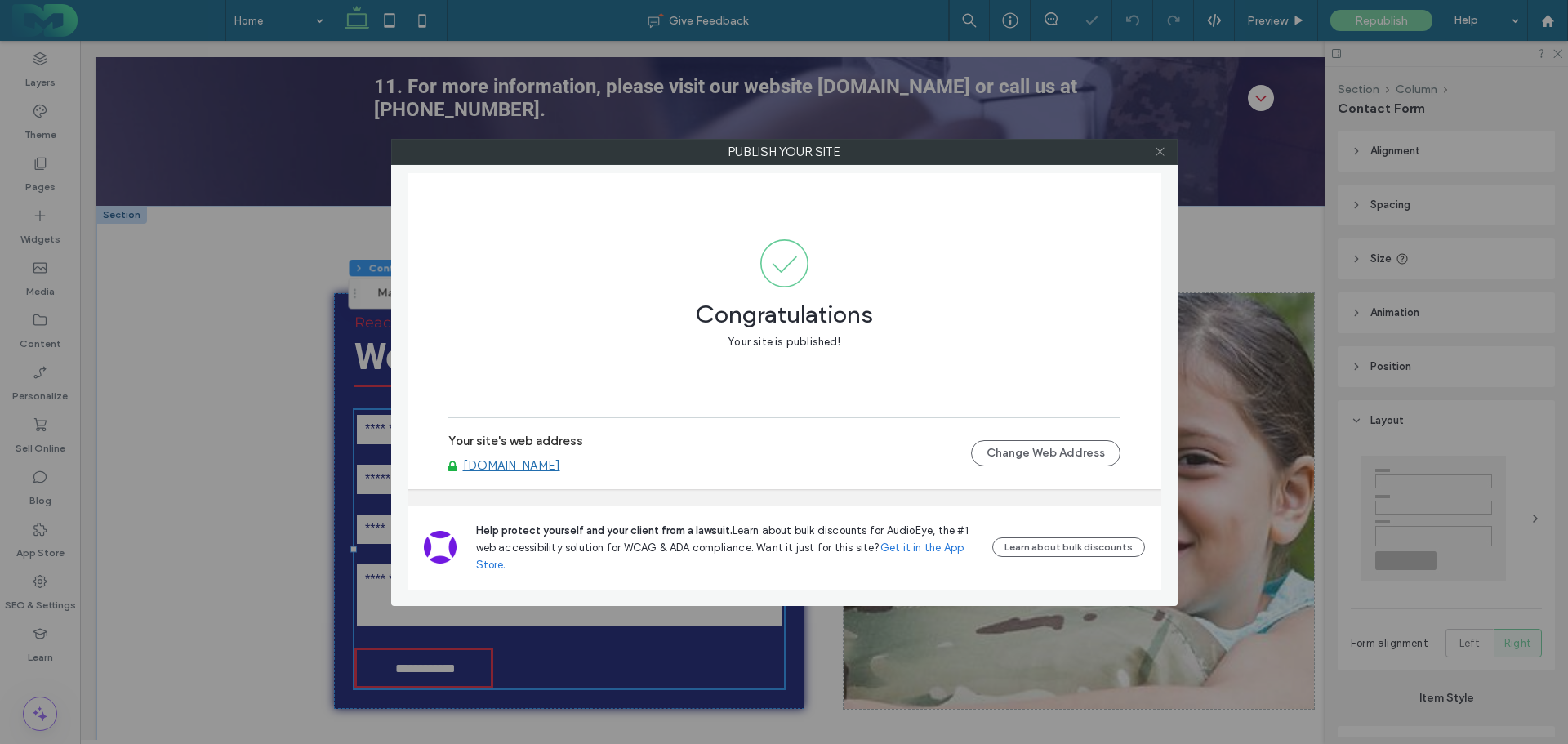
click at [1156, 151] on icon at bounding box center [1160, 151] width 12 height 12
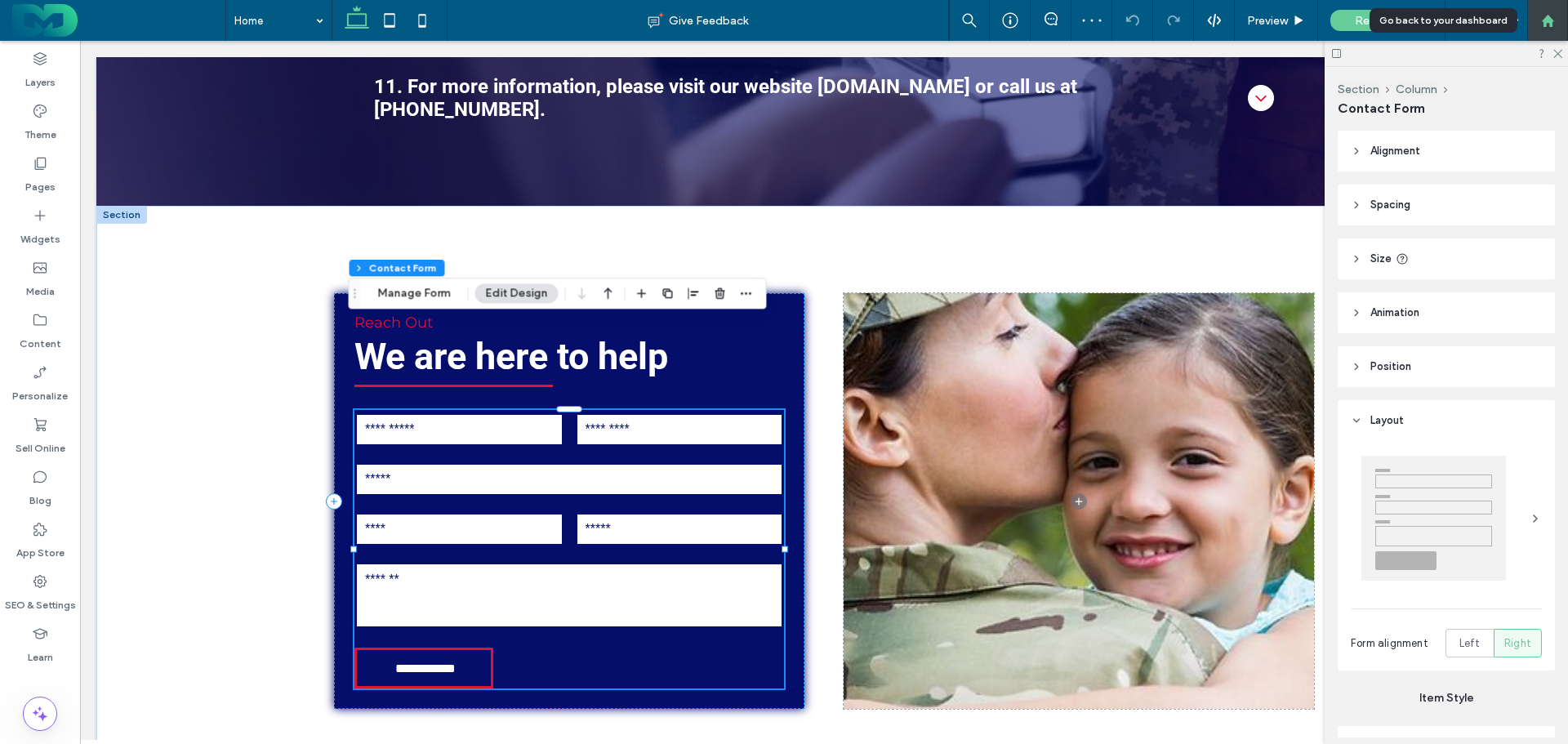
click at [1552, 22] on icon at bounding box center [1548, 21] width 14 height 14
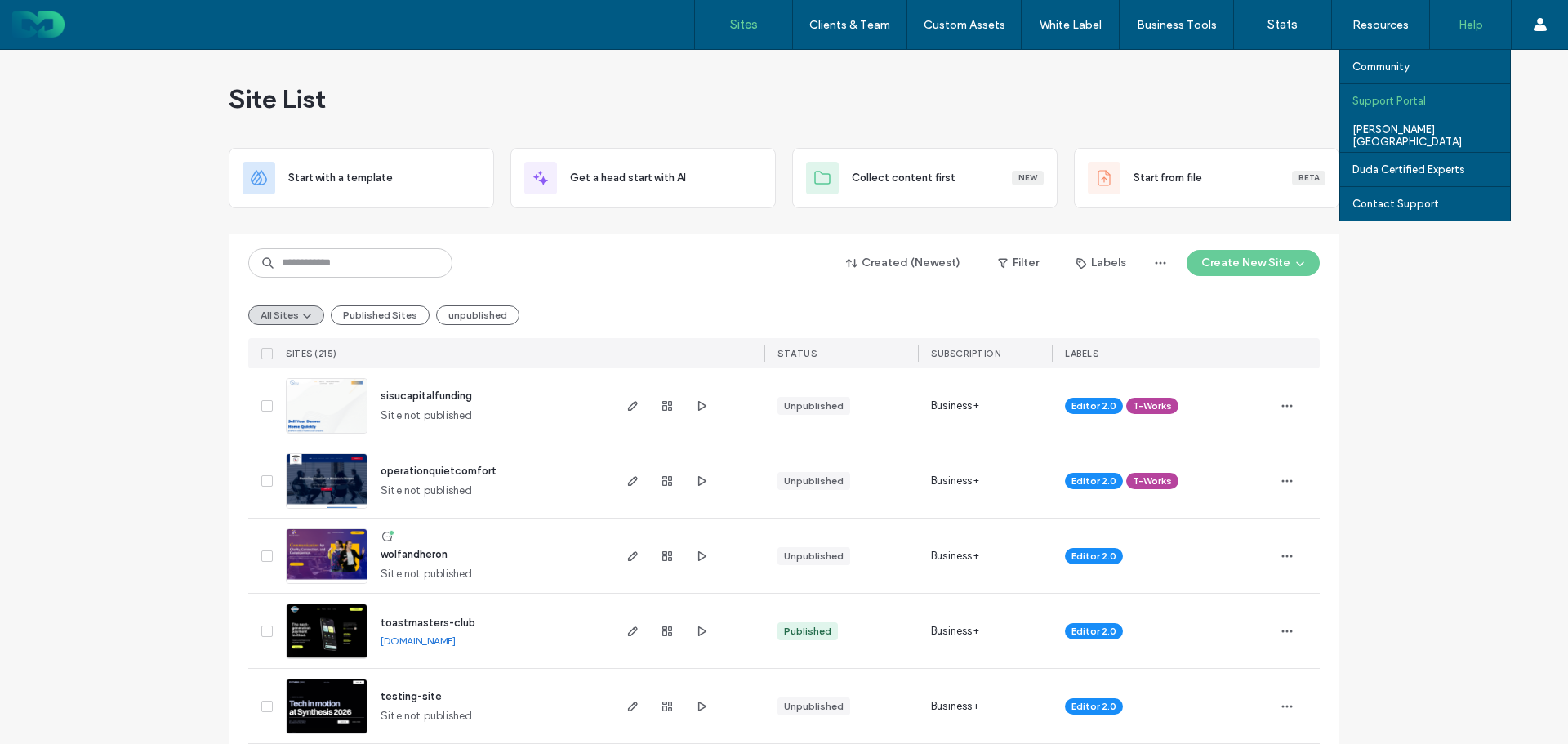
drag, startPoint x: 1381, startPoint y: 99, endPoint x: 1433, endPoint y: 104, distance: 52.2
click at [1433, 104] on div "Support Portal" at bounding box center [1431, 100] width 158 height 34
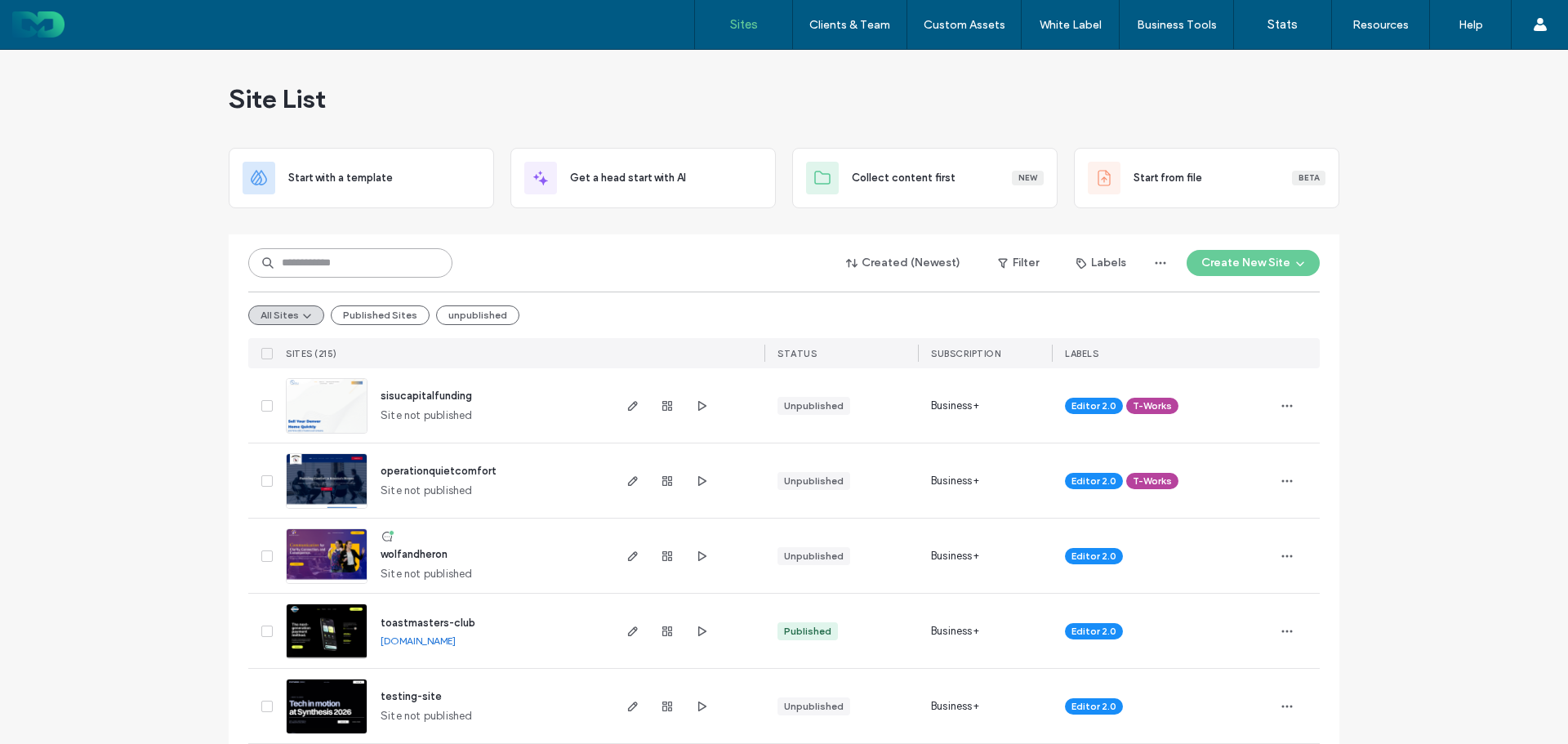
click at [293, 256] on input at bounding box center [350, 263] width 205 height 29
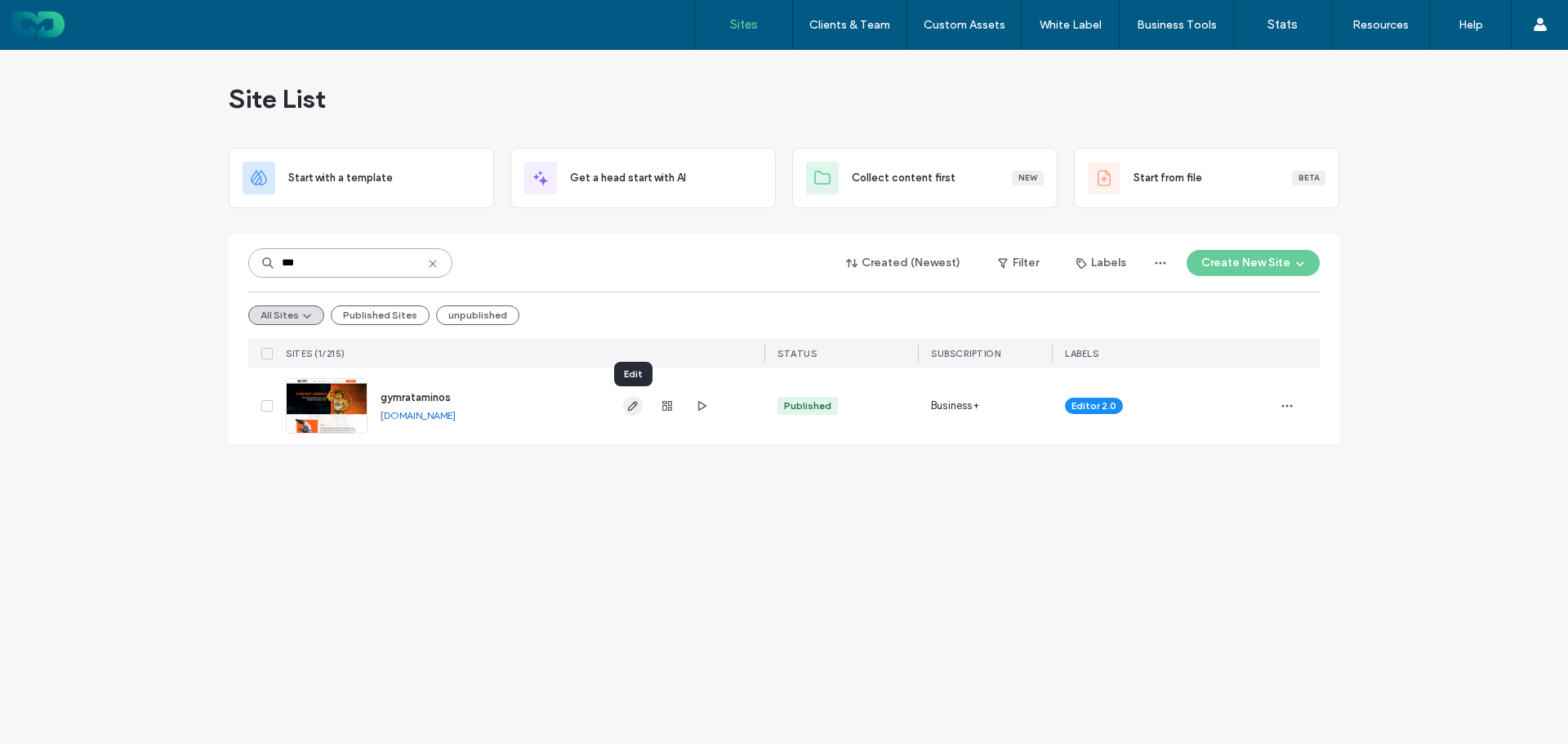
type input "***"
click at [635, 401] on icon "button" at bounding box center [633, 406] width 13 height 13
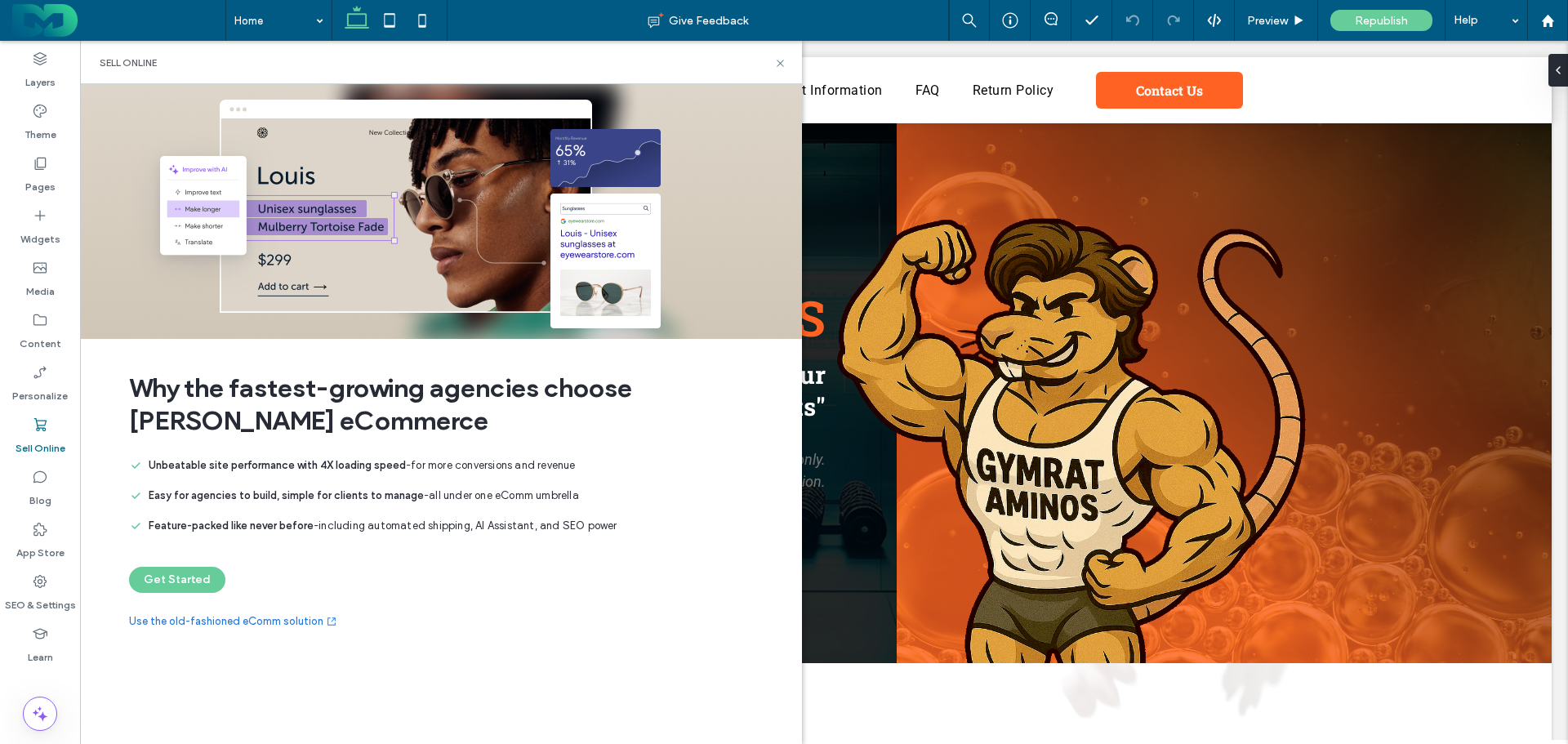
click at [181, 624] on link "Use the old-fashioned eComm solution" at bounding box center [234, 621] width 209 height 16
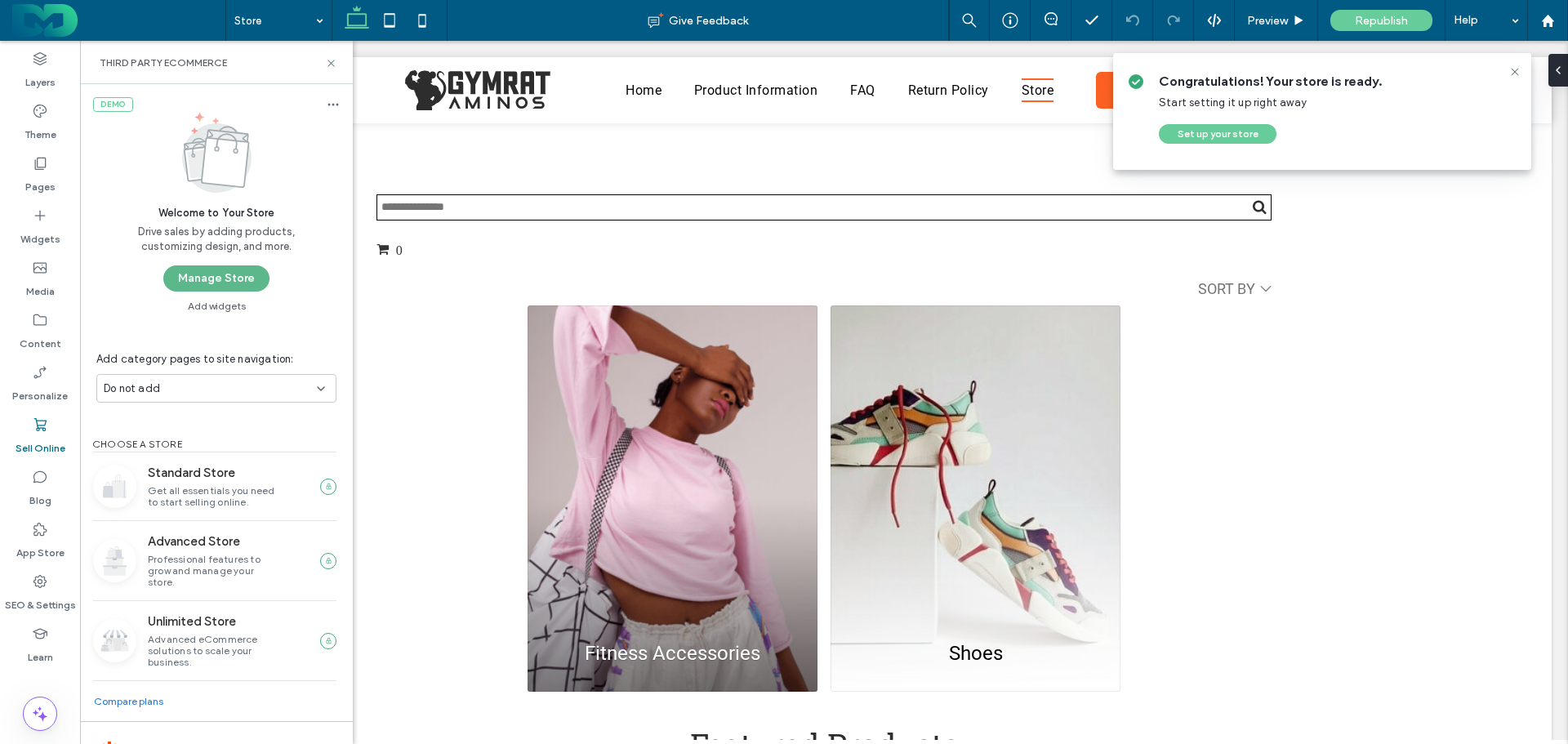
click at [209, 270] on button "Manage Store" at bounding box center [216, 279] width 106 height 26
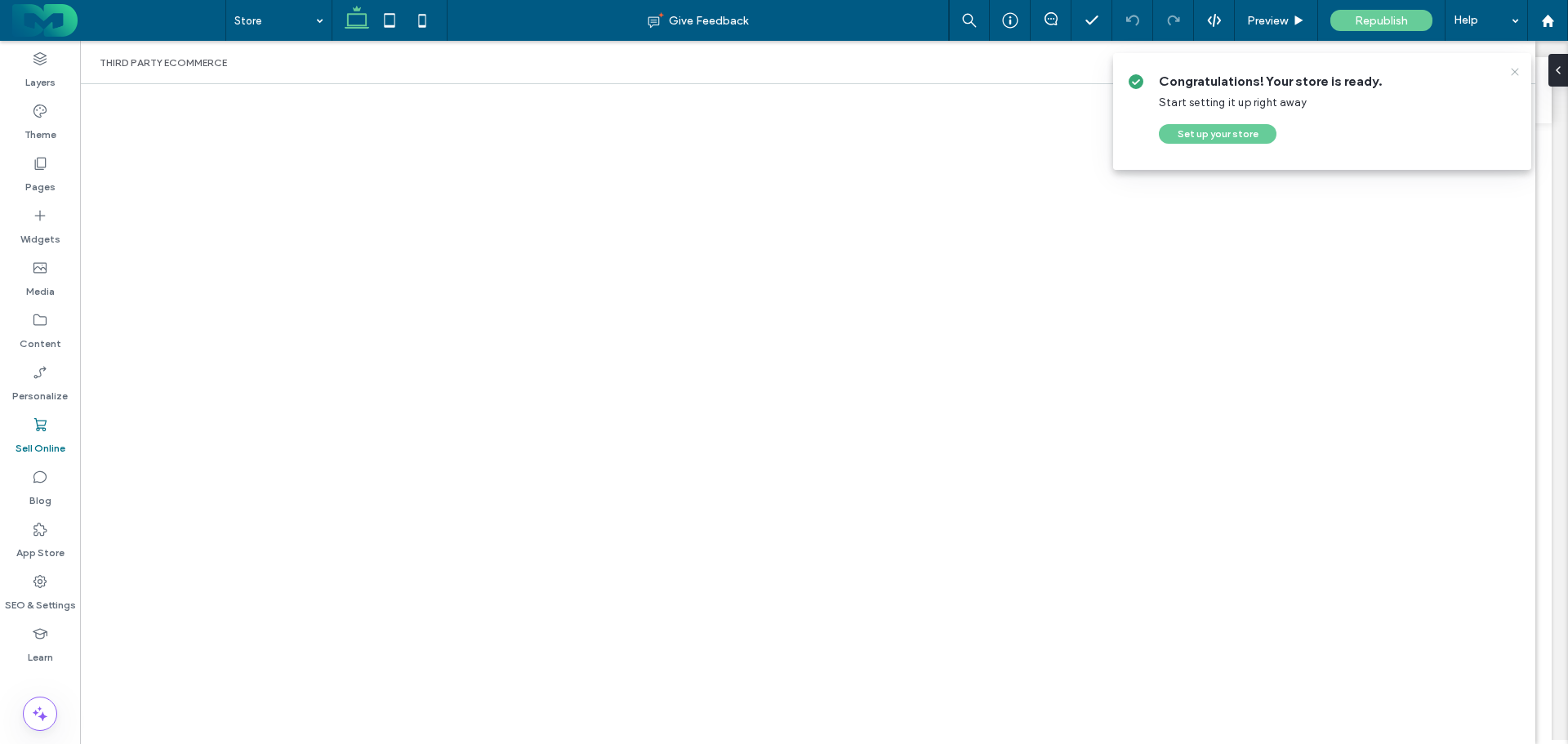
click at [1512, 72] on icon at bounding box center [1514, 72] width 13 height 13
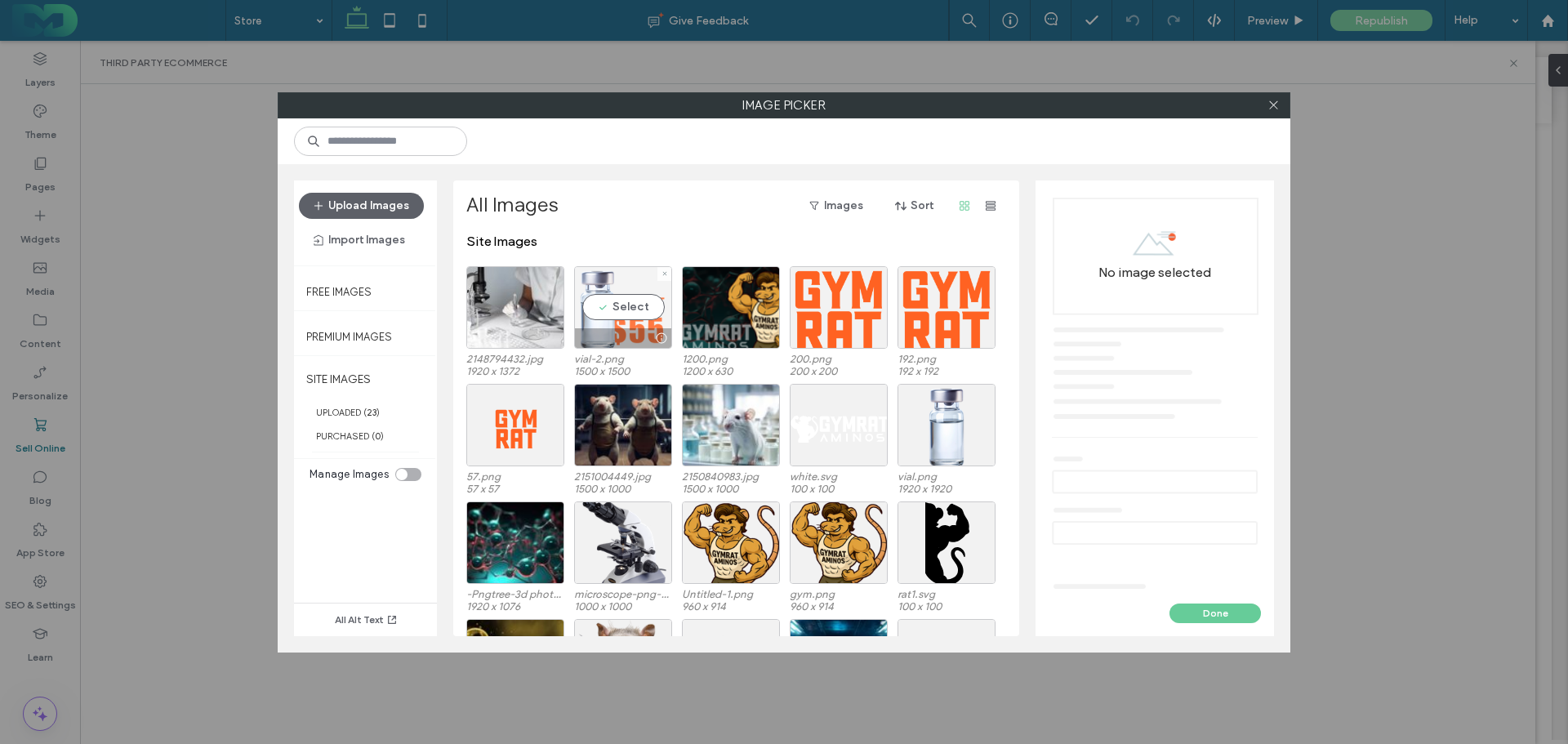
click at [631, 312] on div "Select" at bounding box center [623, 308] width 98 height 83
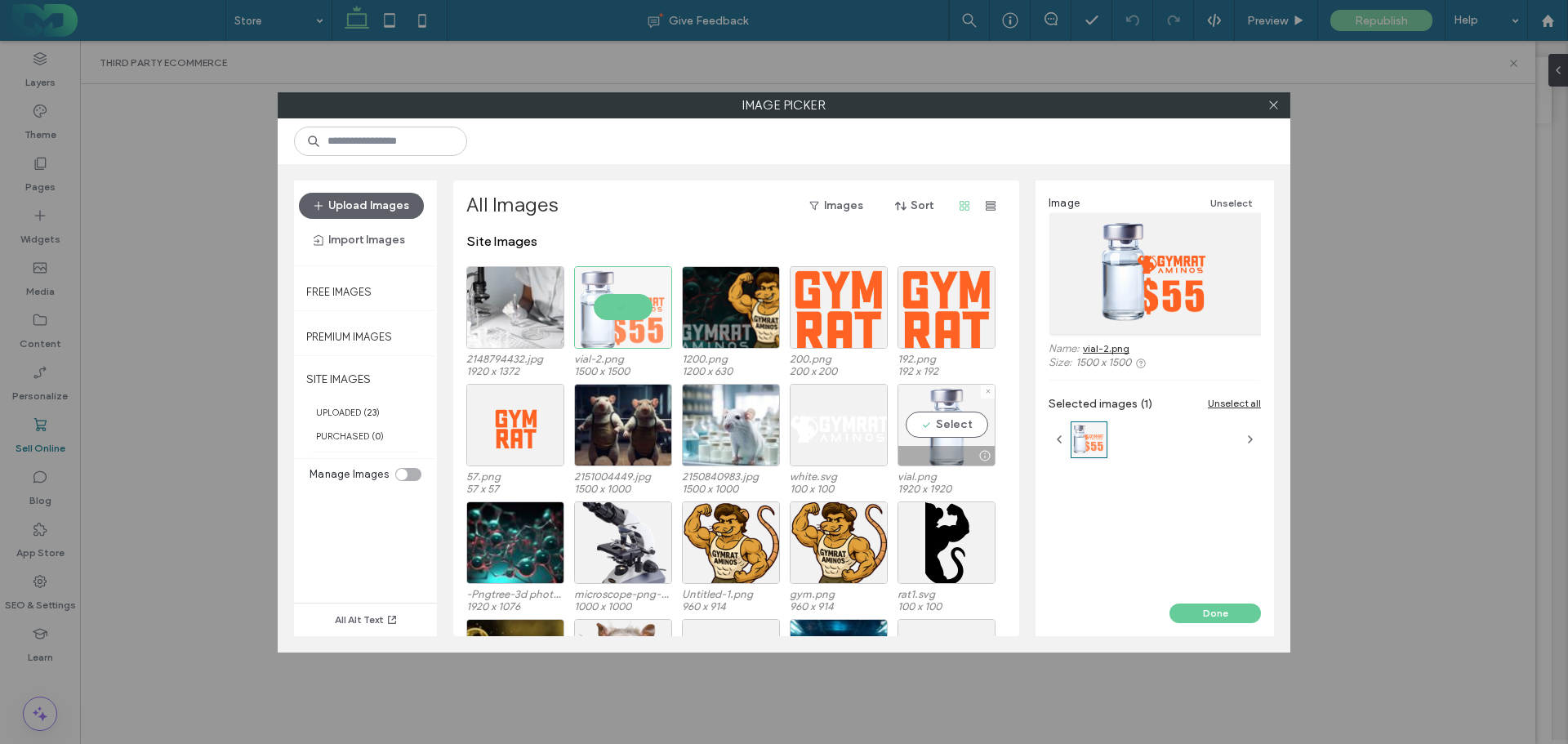
click at [961, 420] on div "Select" at bounding box center [947, 426] width 98 height 83
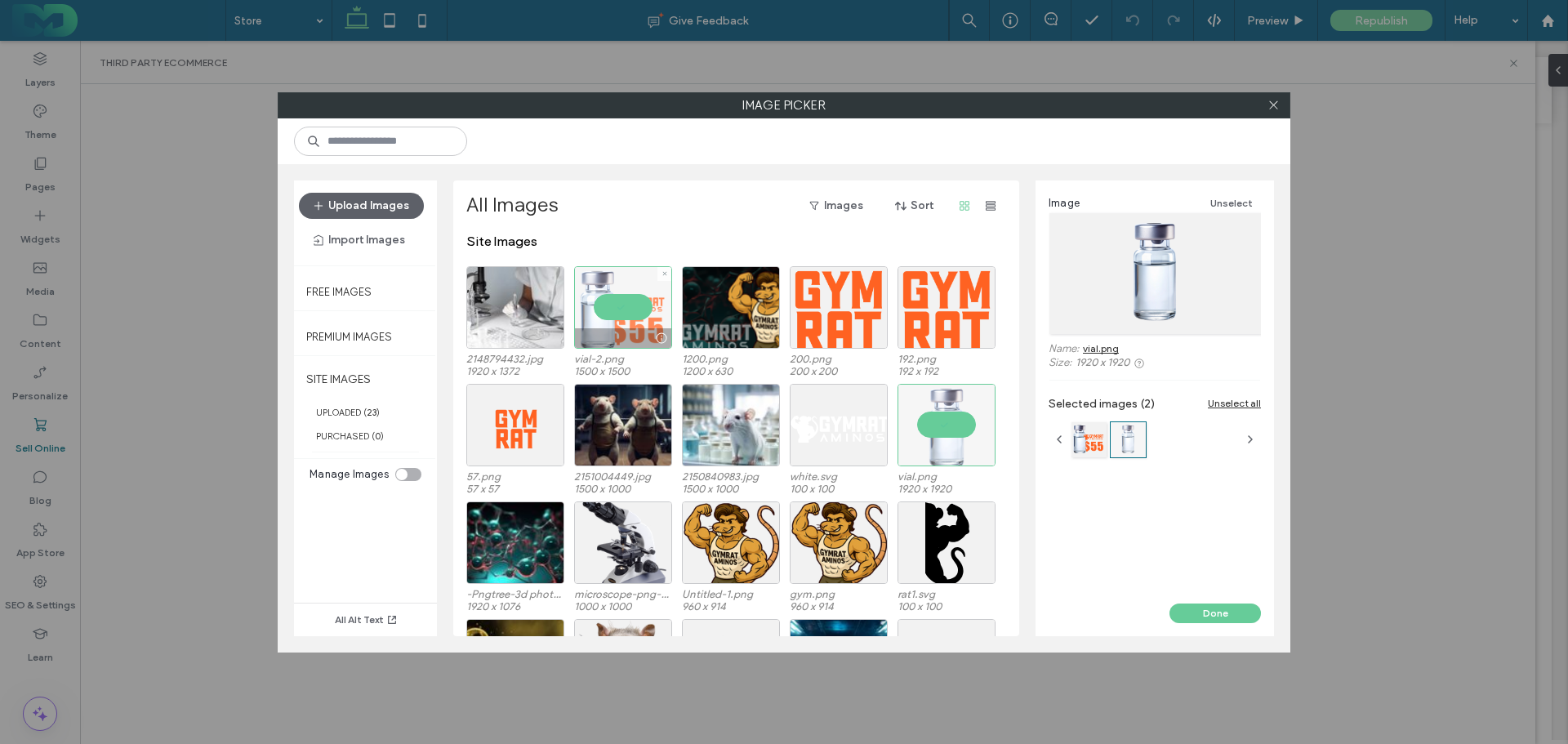
click at [620, 309] on div at bounding box center [623, 308] width 98 height 83
click at [1211, 610] on button "Done" at bounding box center [1215, 613] width 91 height 20
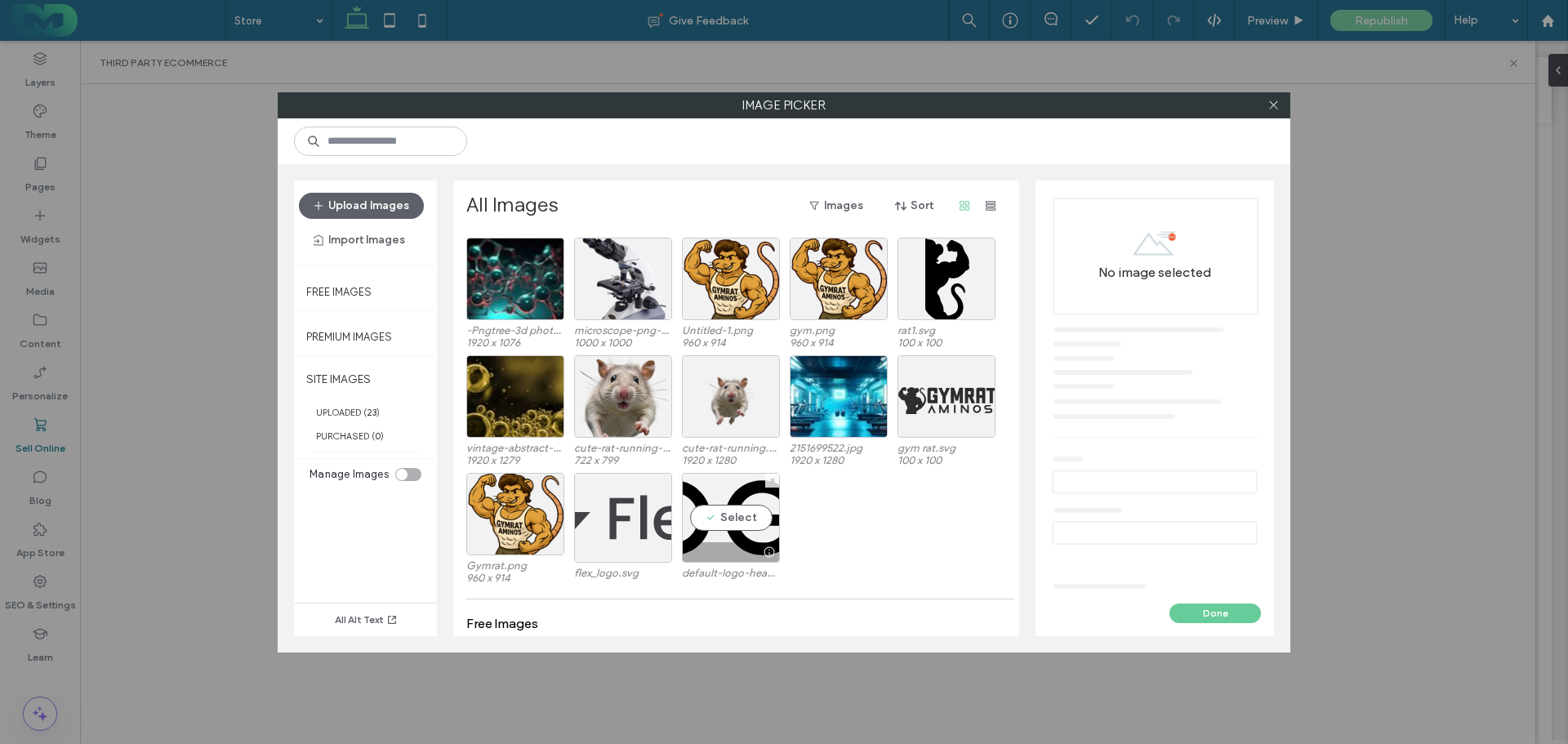
scroll to position [234, 0]
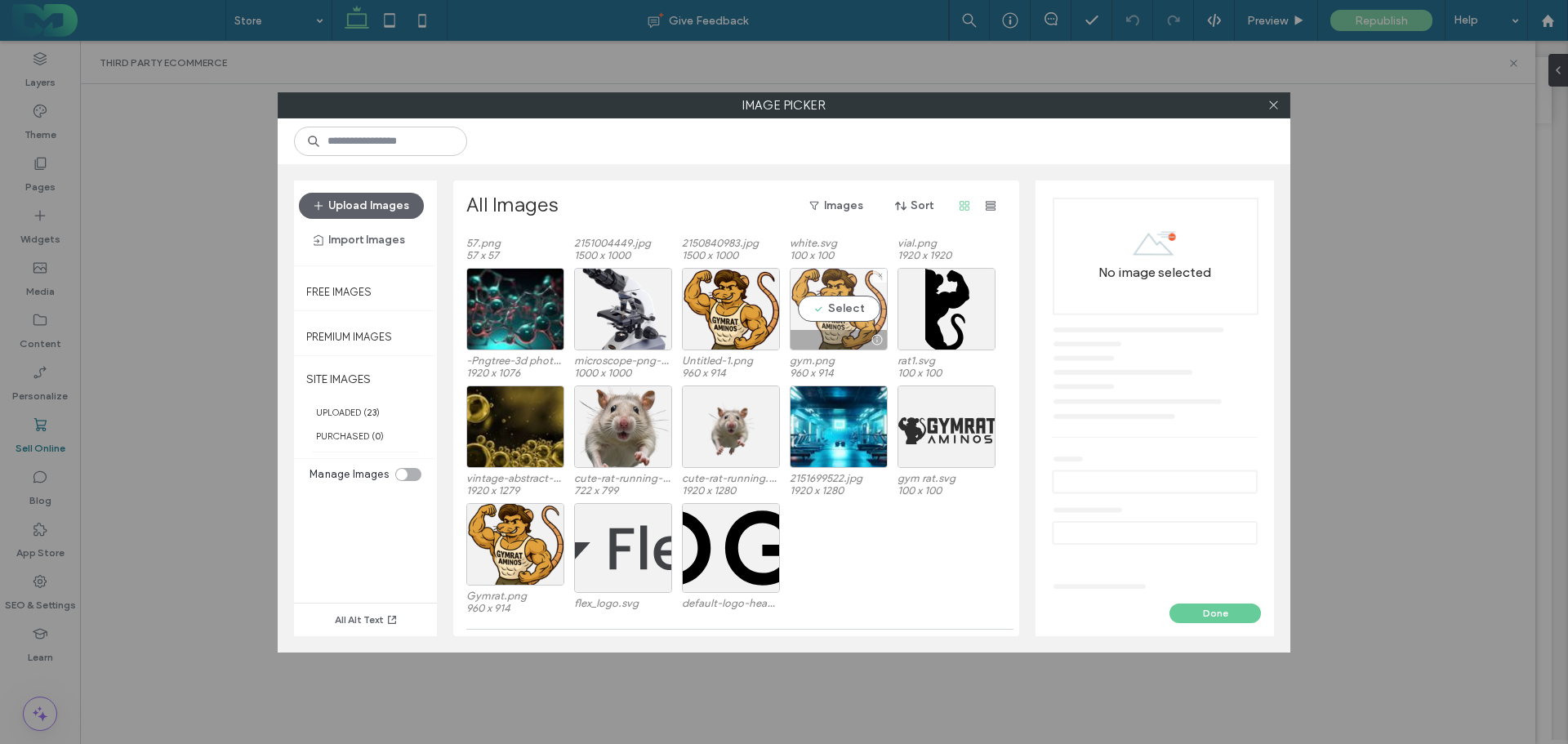
click at [841, 308] on div "Select" at bounding box center [839, 309] width 98 height 83
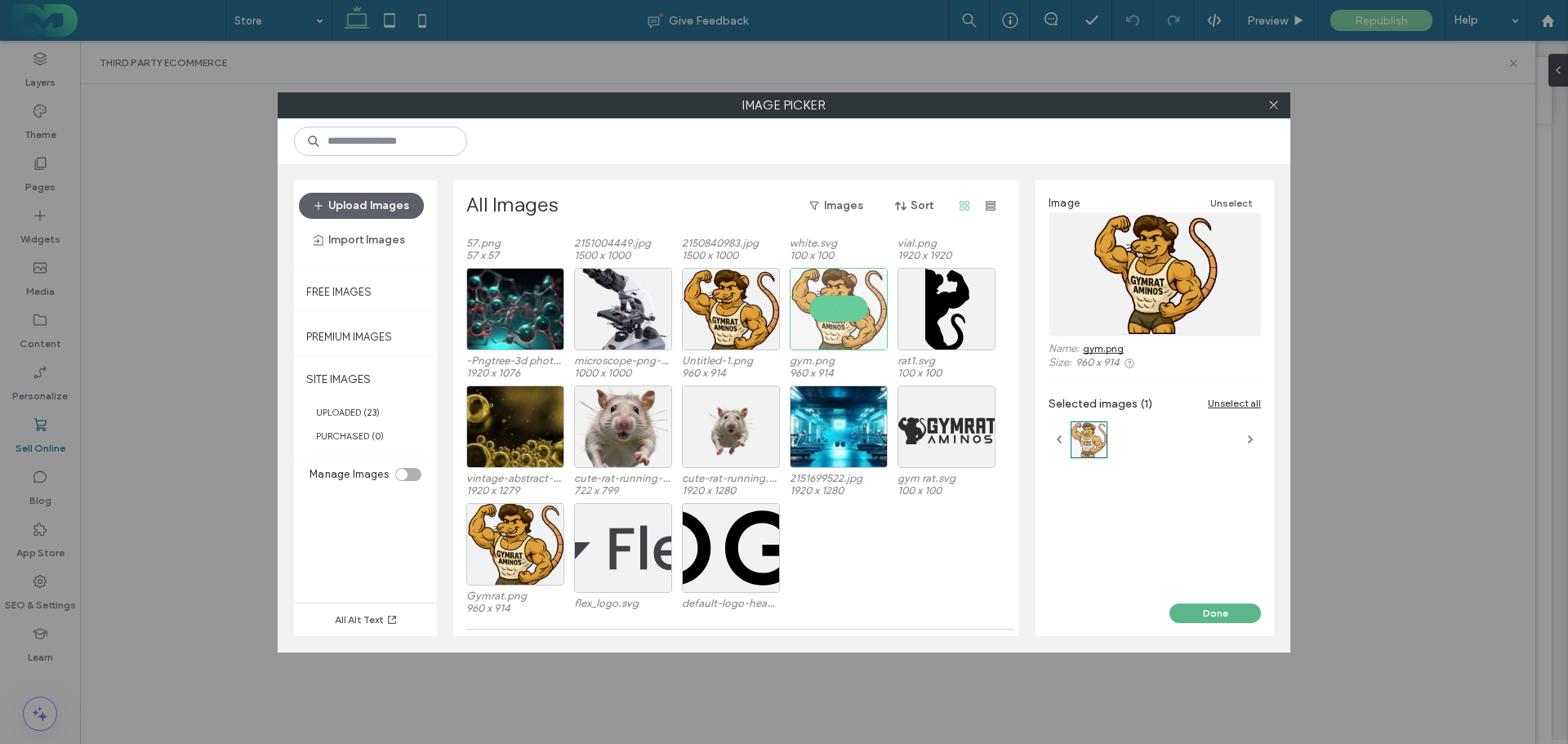
click at [1207, 615] on button "Done" at bounding box center [1215, 613] width 91 height 20
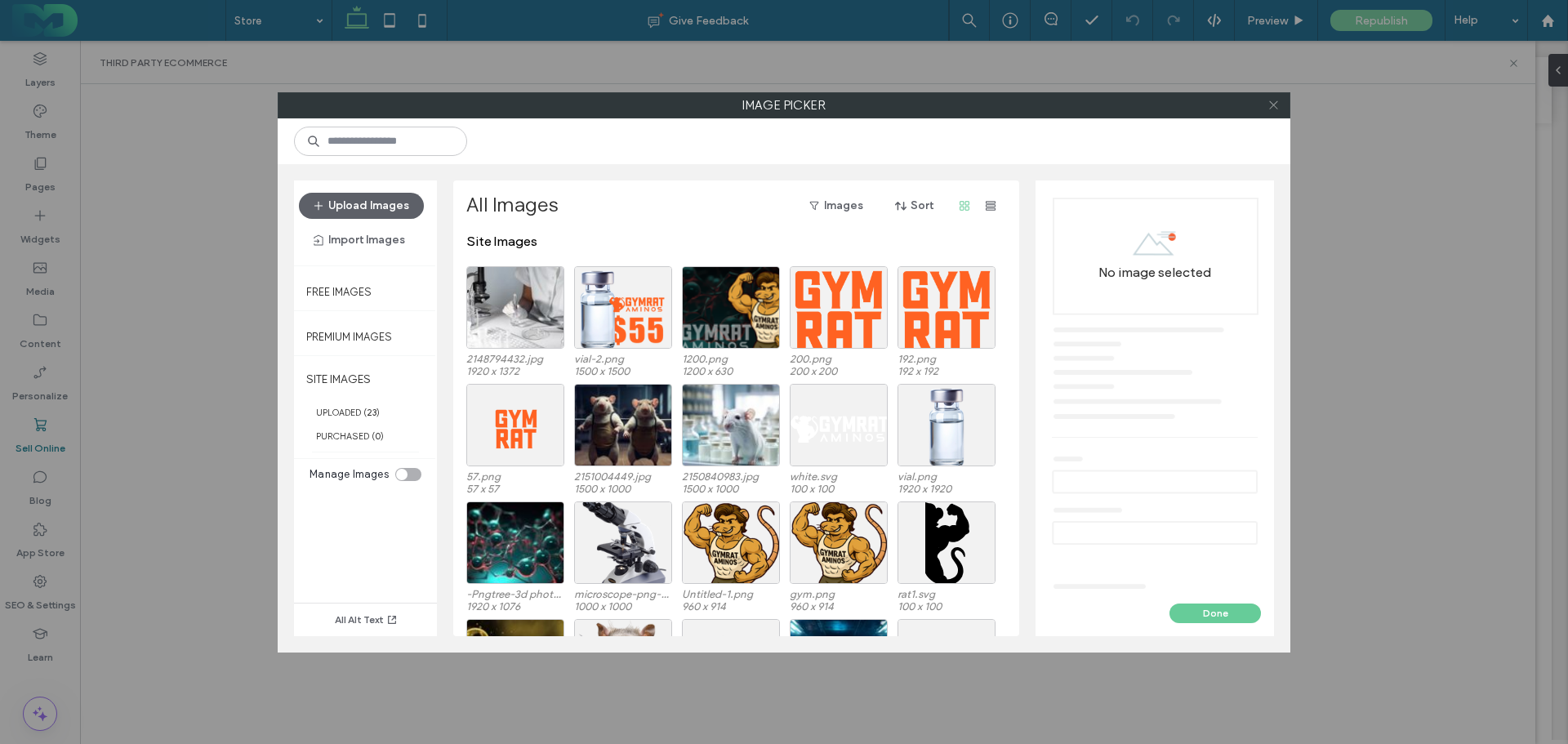
click at [1271, 104] on icon at bounding box center [1274, 105] width 12 height 12
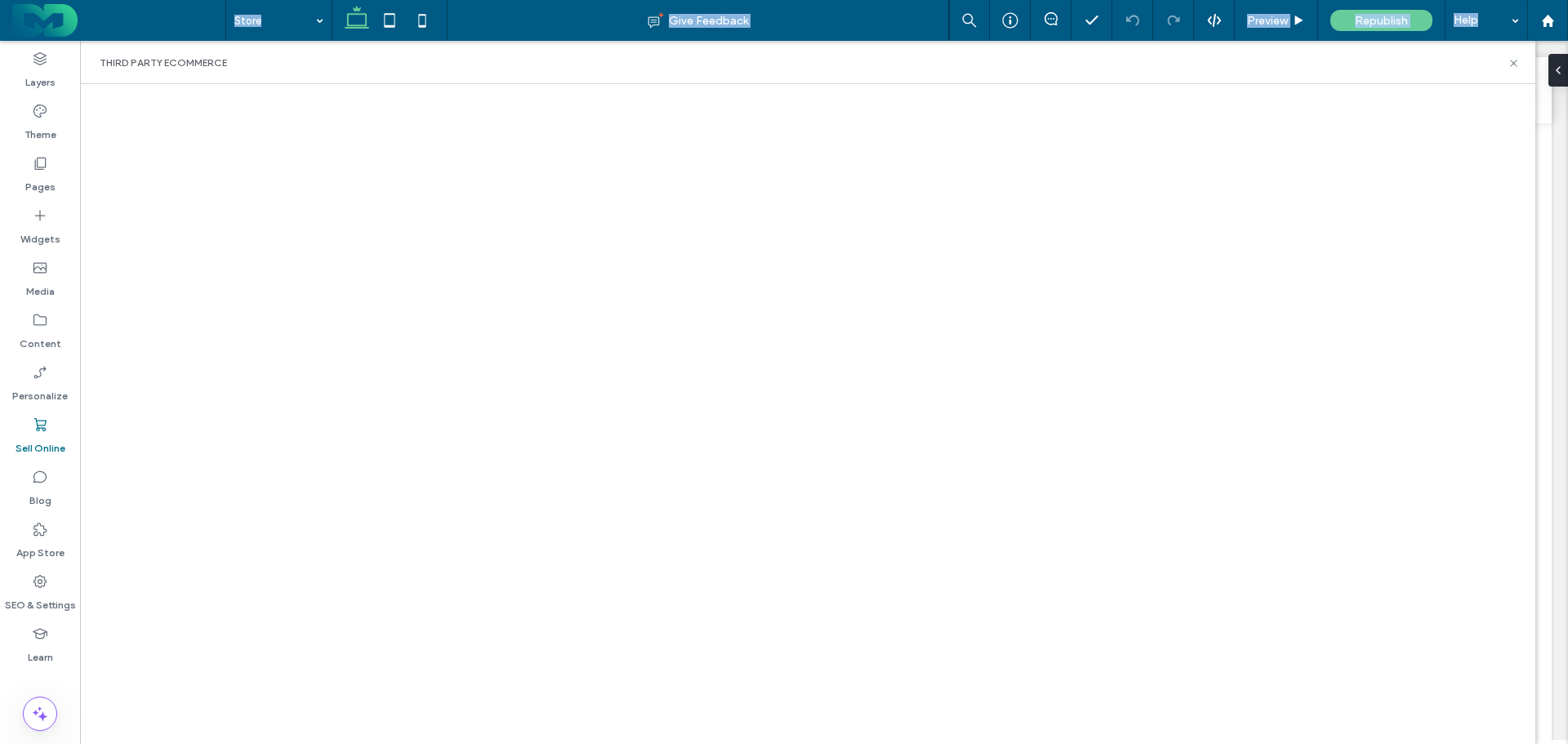
drag, startPoint x: 41, startPoint y: 65, endPoint x: 74, endPoint y: 16, distance: 59.1
click at [74, 16] on div "Store Give Feedback Preview Republish Help Design Panel Site Comments Team & Cl…" at bounding box center [784, 372] width 1568 height 744
click at [38, 163] on icon at bounding box center [40, 163] width 16 height 16
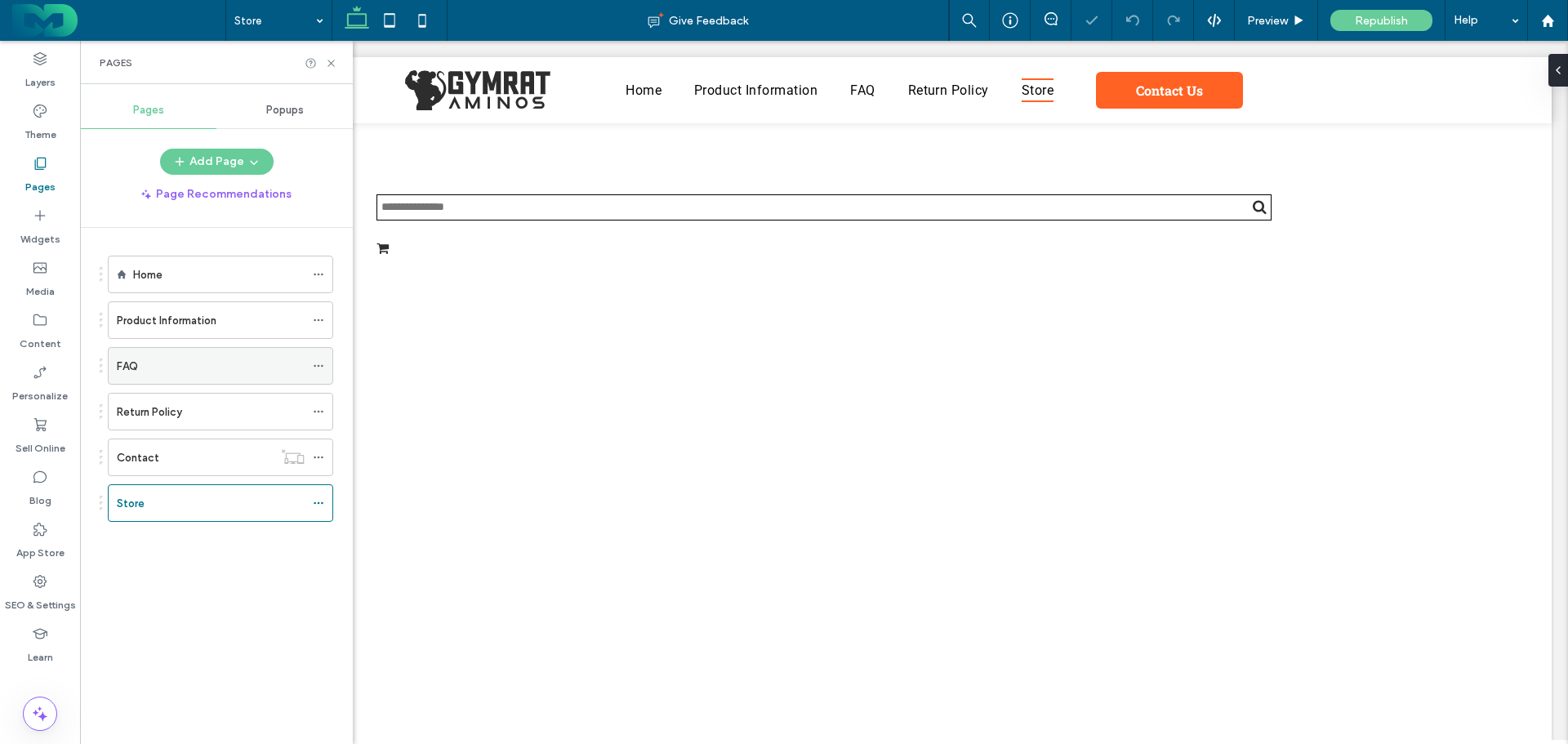
scroll to position [0, 0]
click at [187, 412] on div "Return Policy" at bounding box center [211, 413] width 188 height 17
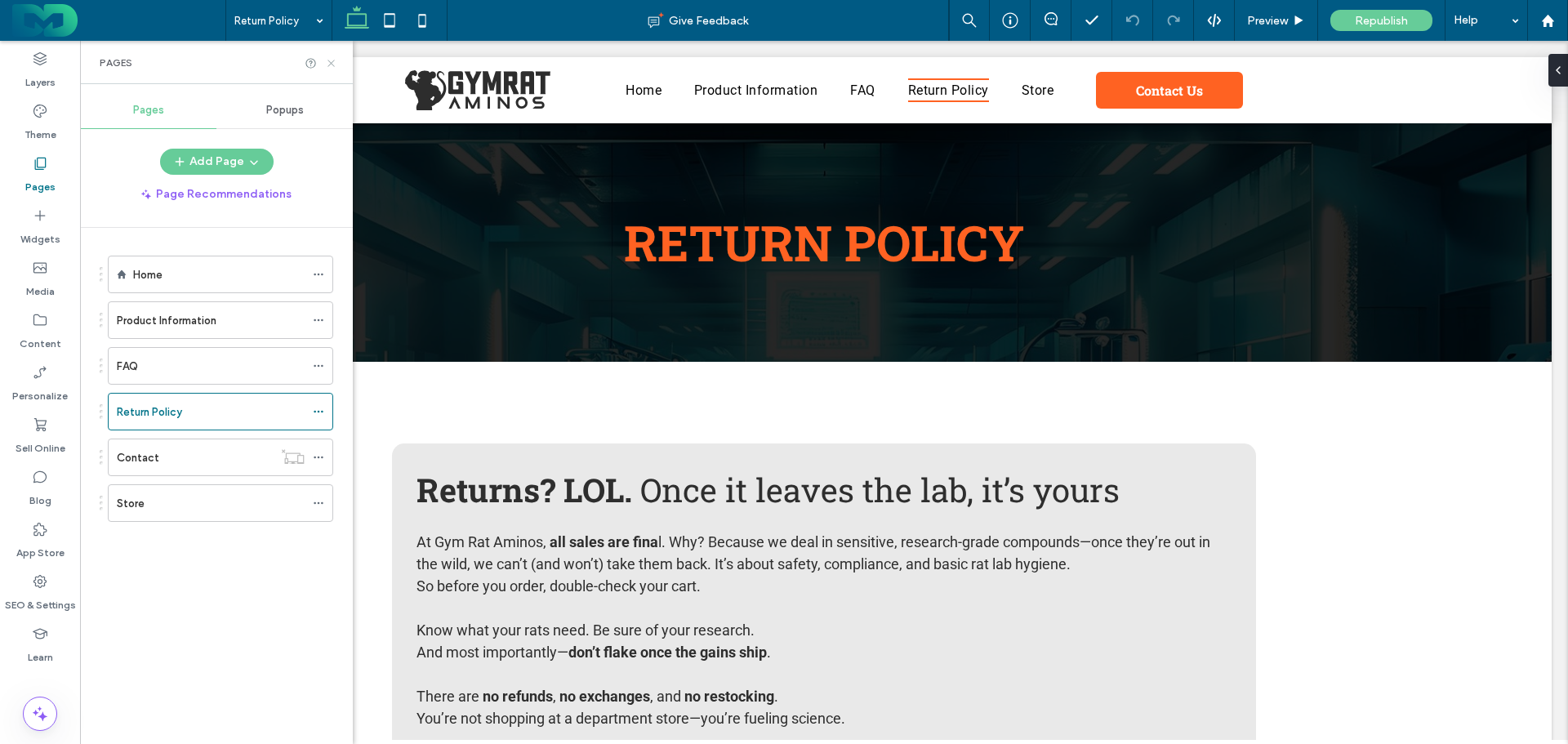
click at [332, 62] on use at bounding box center [331, 63] width 7 height 7
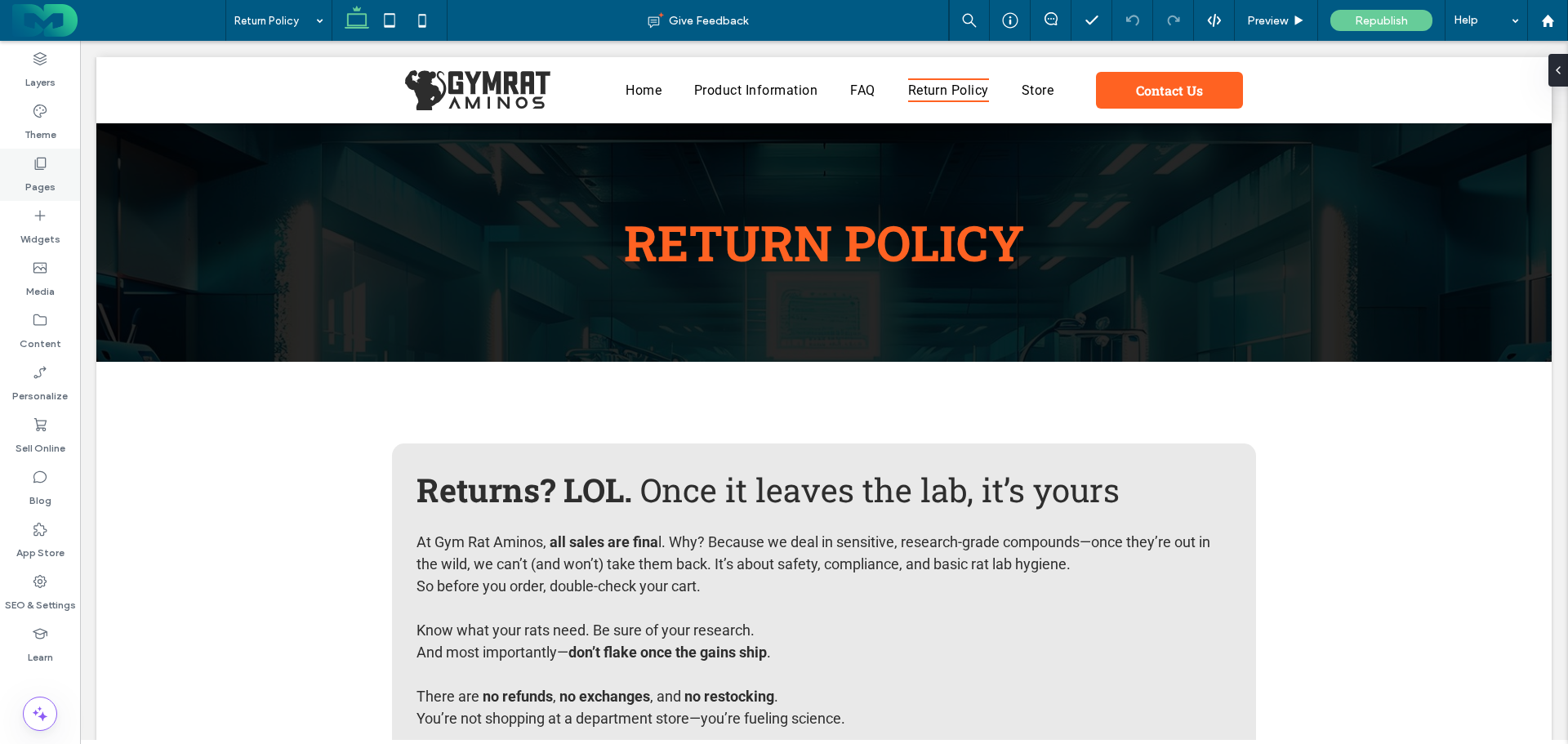
click at [42, 165] on icon at bounding box center [40, 163] width 16 height 16
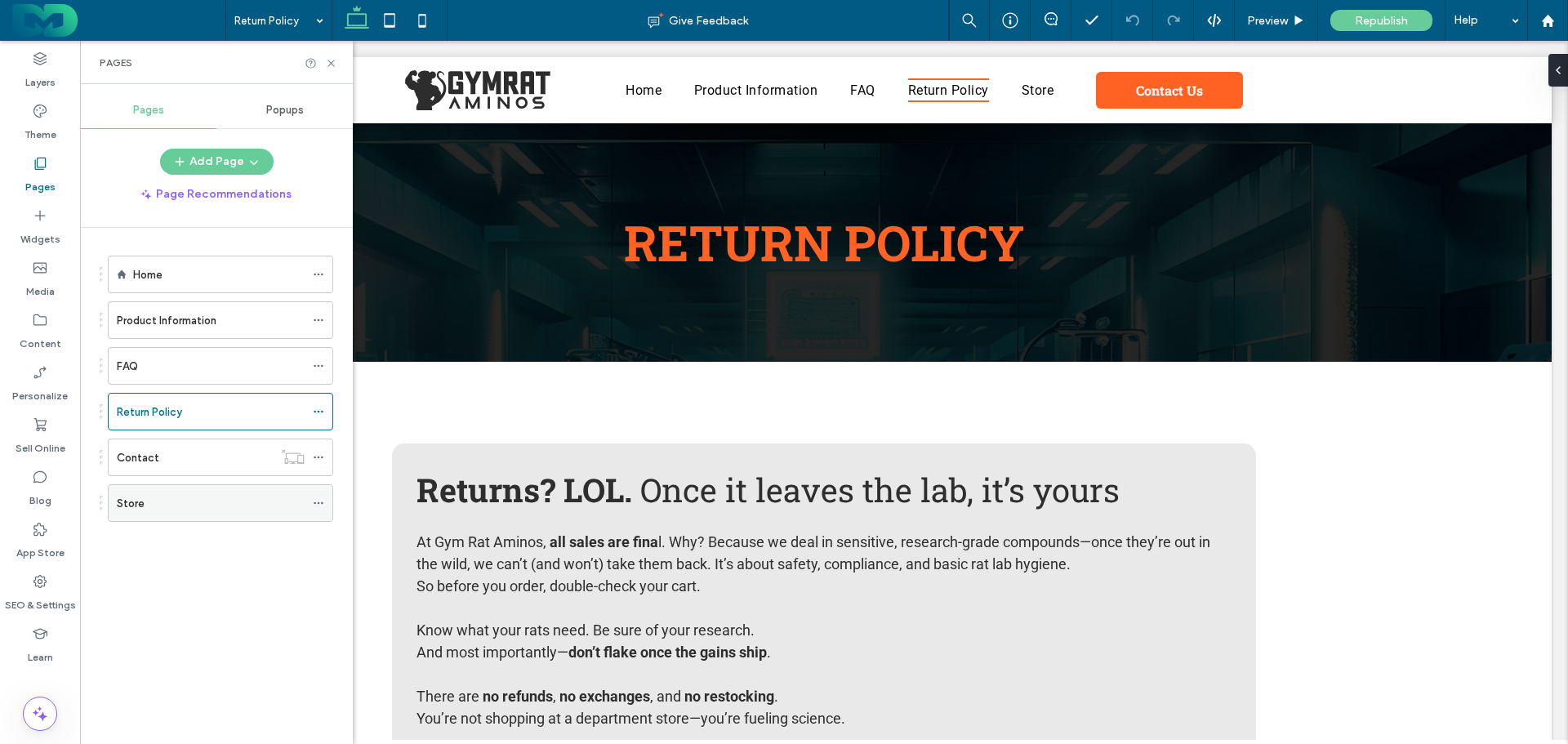
click at [167, 501] on div "Store" at bounding box center [211, 504] width 188 height 17
